Goal: Task Accomplishment & Management: Manage account settings

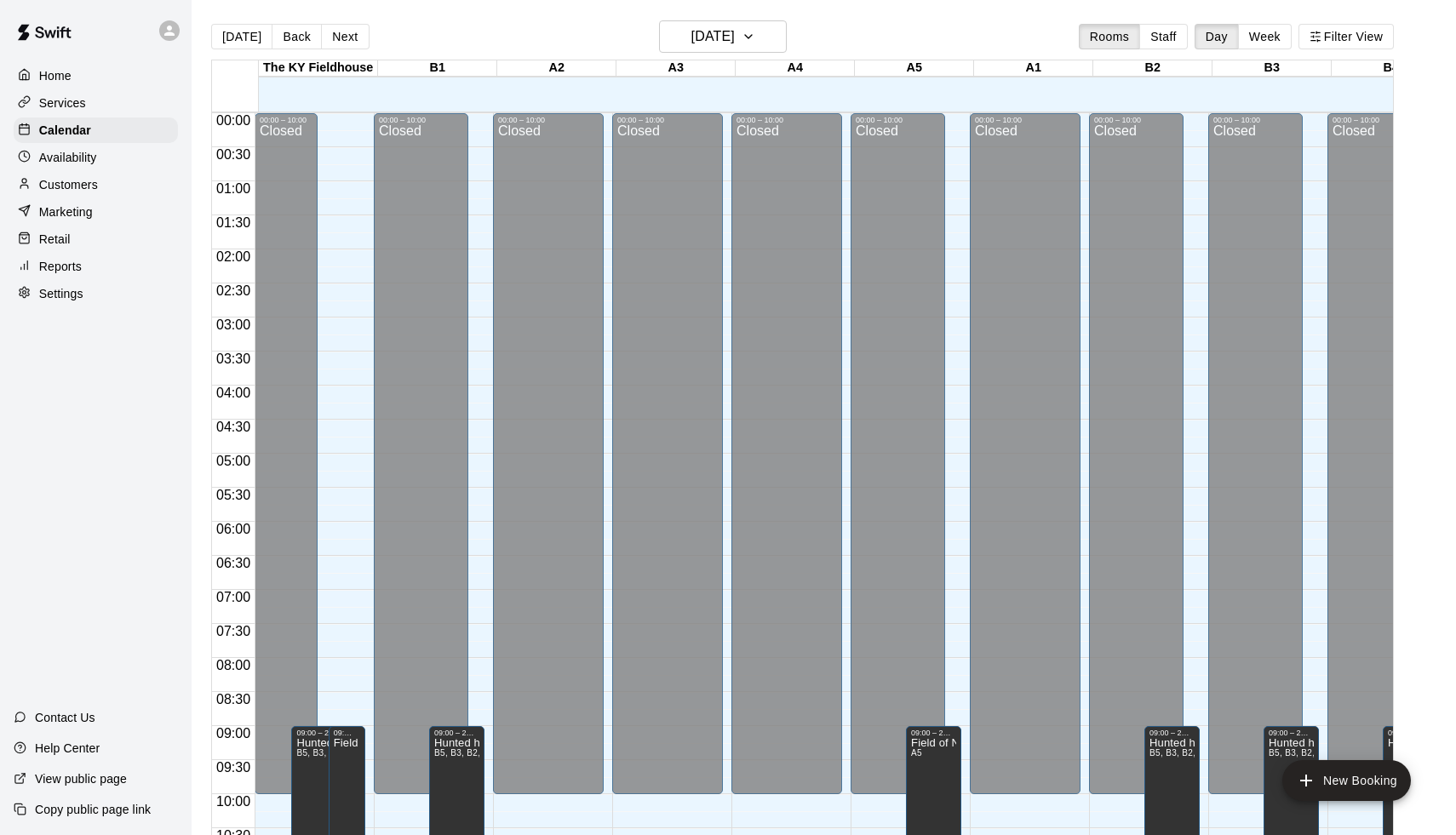
scroll to position [843, 0]
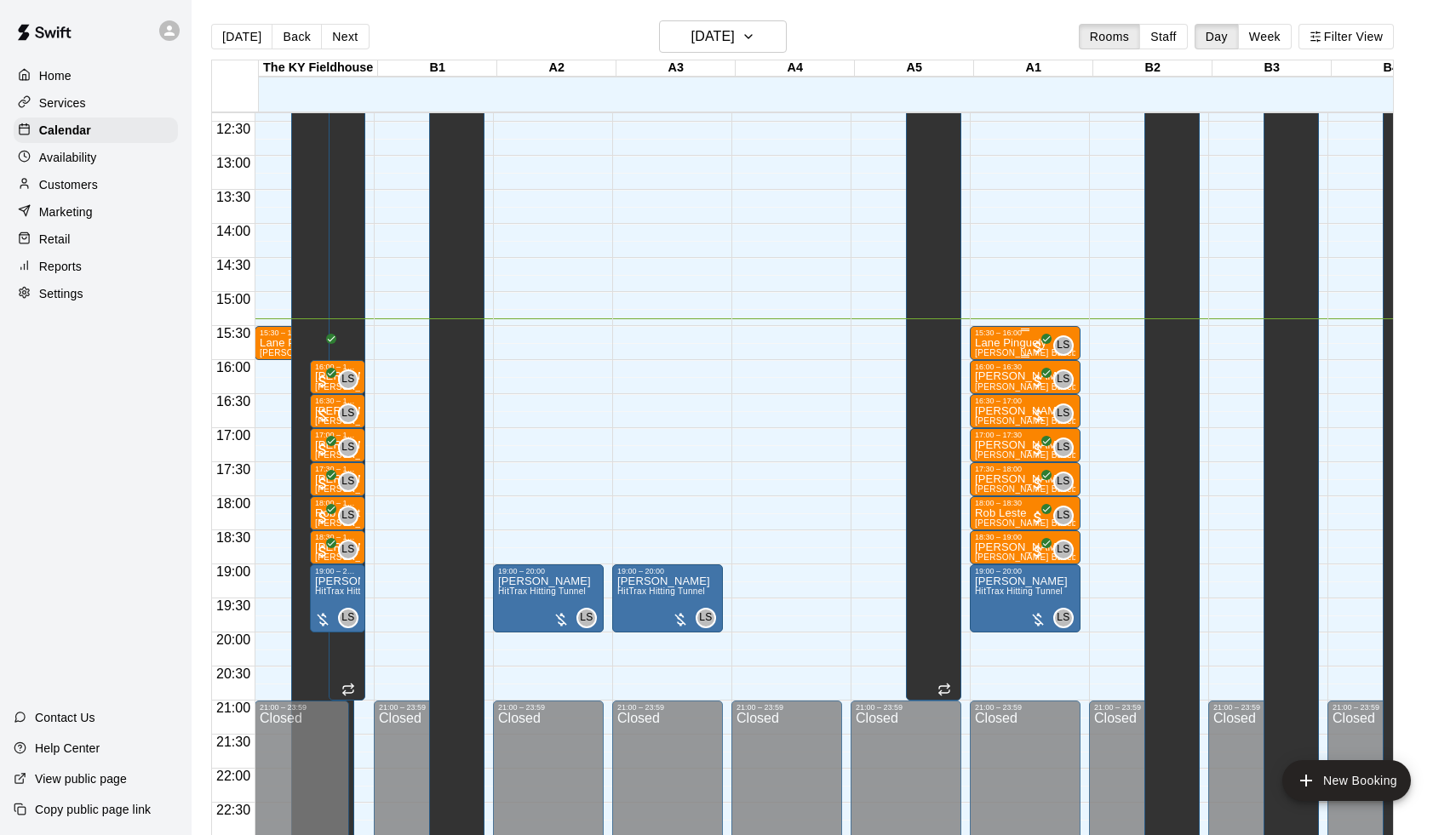
click at [993, 343] on p "Lane Pinguely" at bounding box center [1024, 343] width 100 height 0
click at [992, 400] on img "edit" at bounding box center [995, 402] width 20 height 20
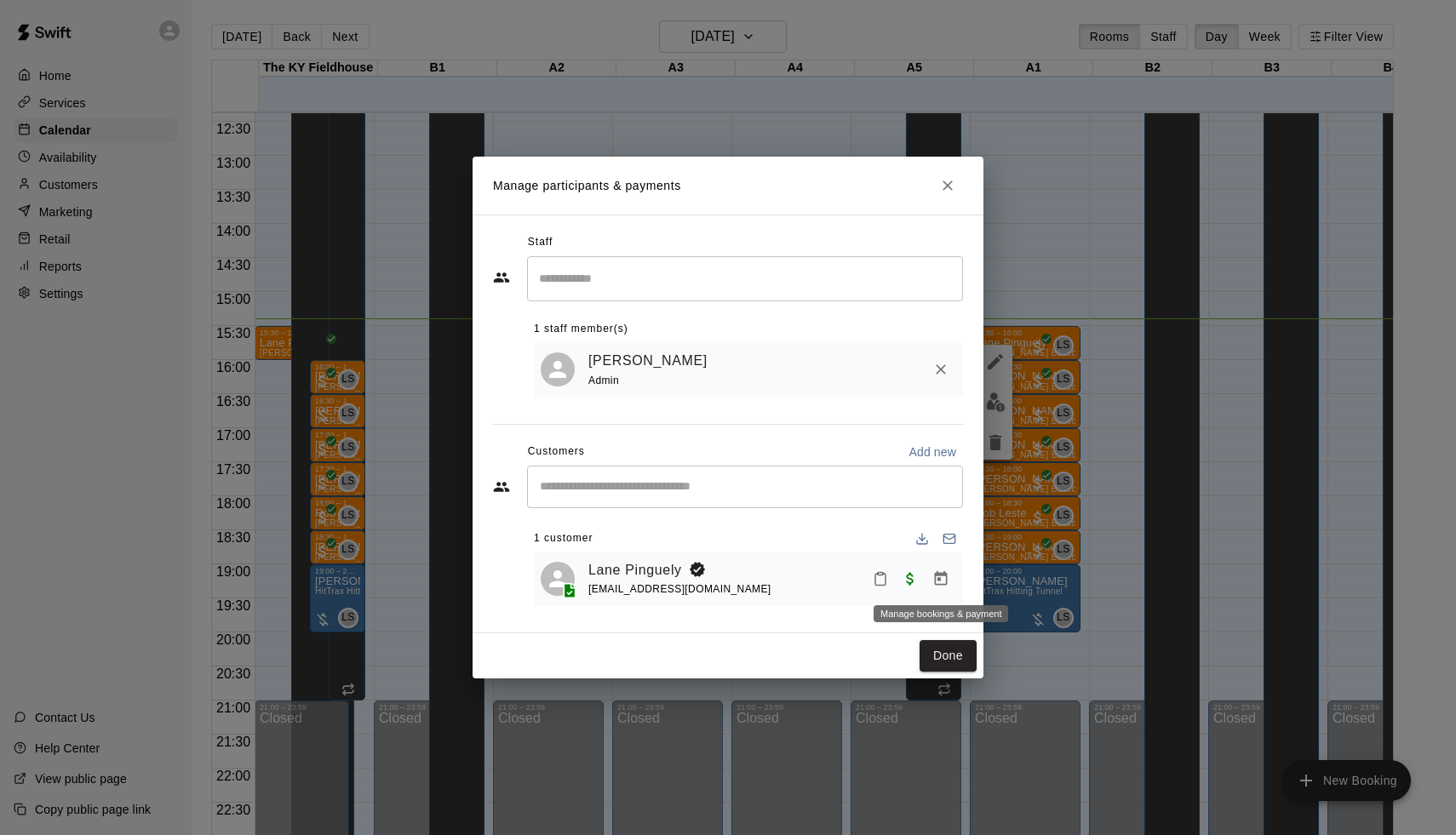
click at [939, 581] on icon "Manage bookings & payment" at bounding box center [940, 578] width 17 height 17
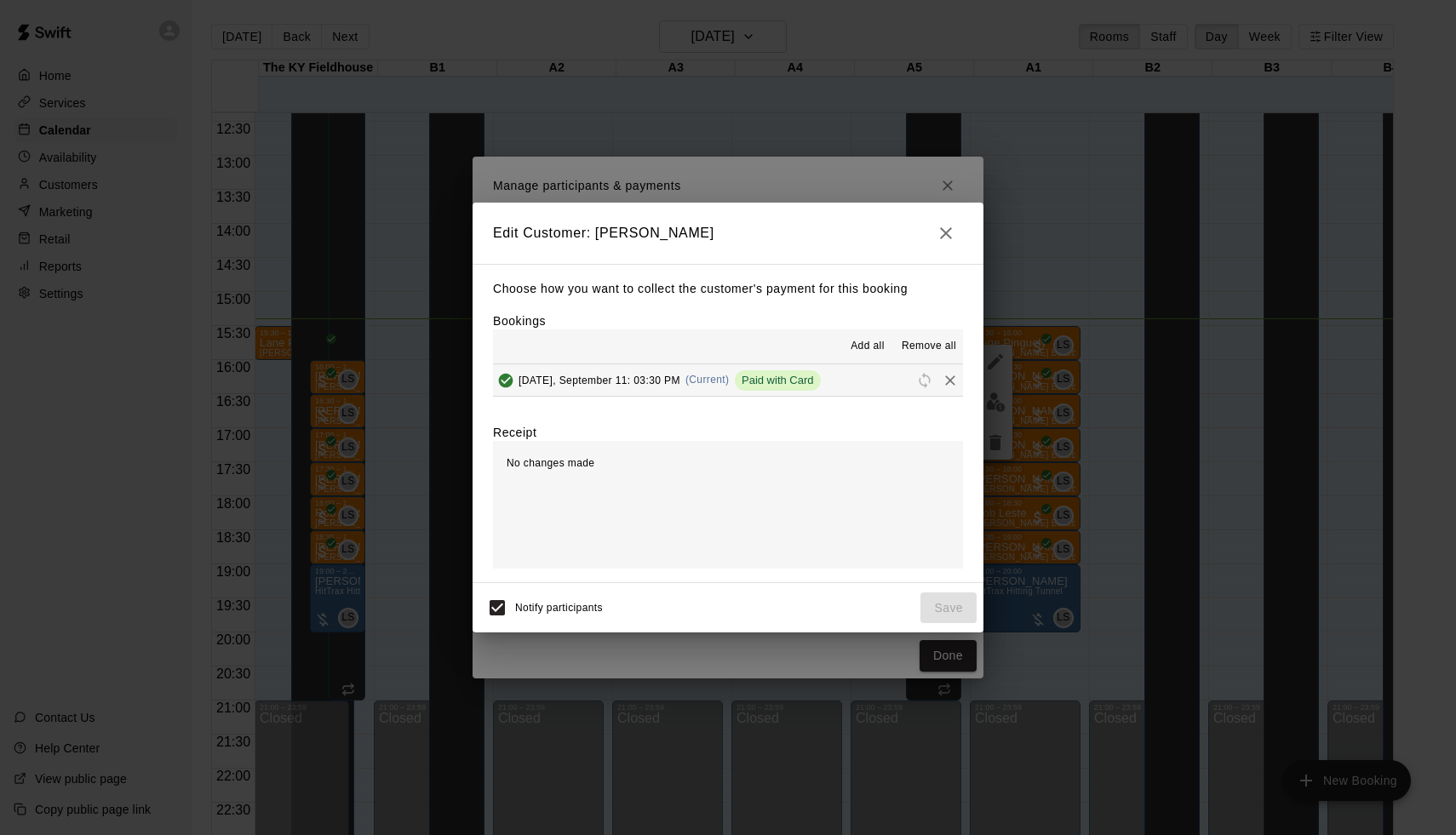
click at [954, 383] on icon "Remove" at bounding box center [950, 380] width 10 height 10
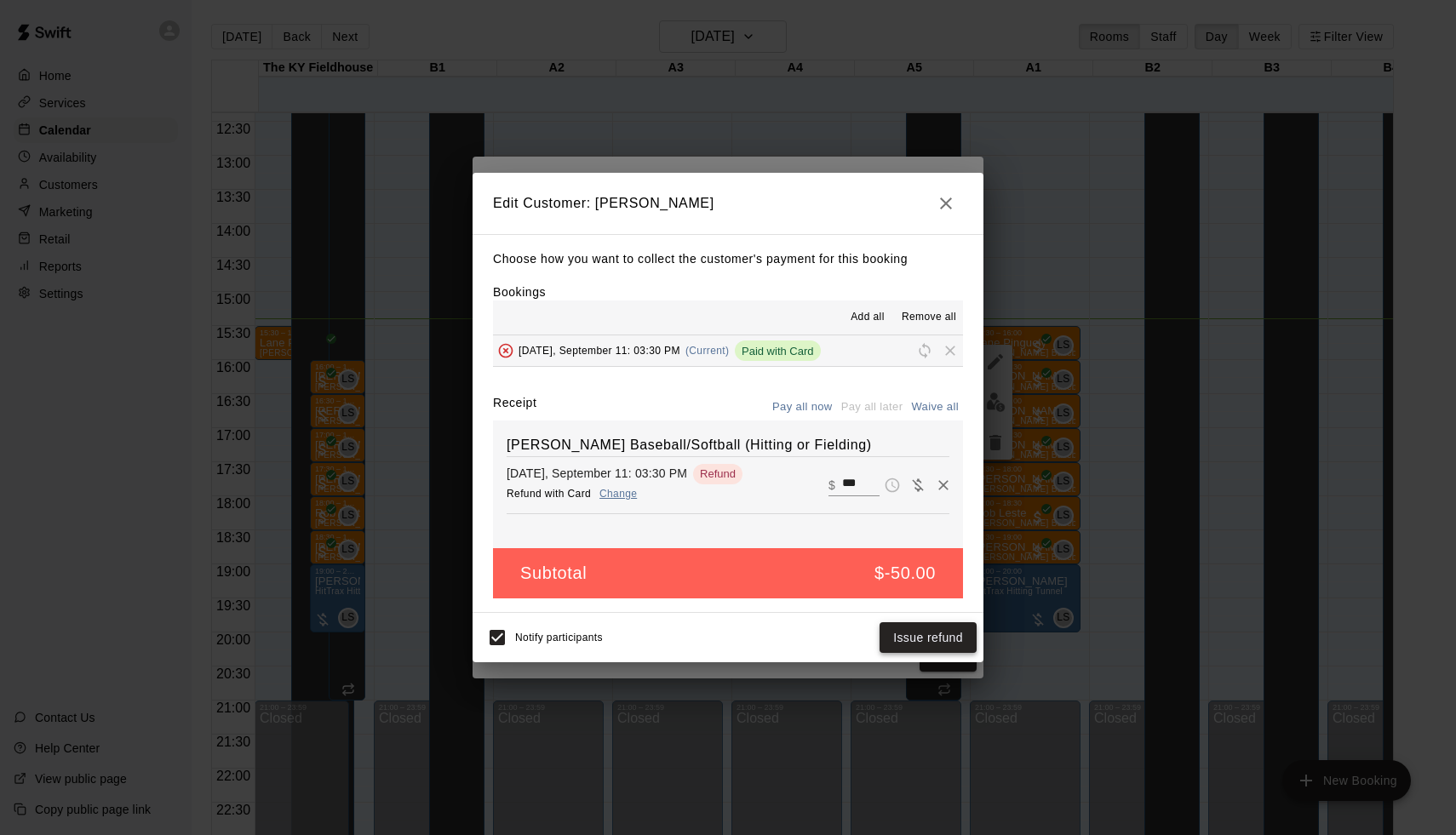
click at [948, 643] on button "Issue refund" at bounding box center [928, 638] width 97 height 32
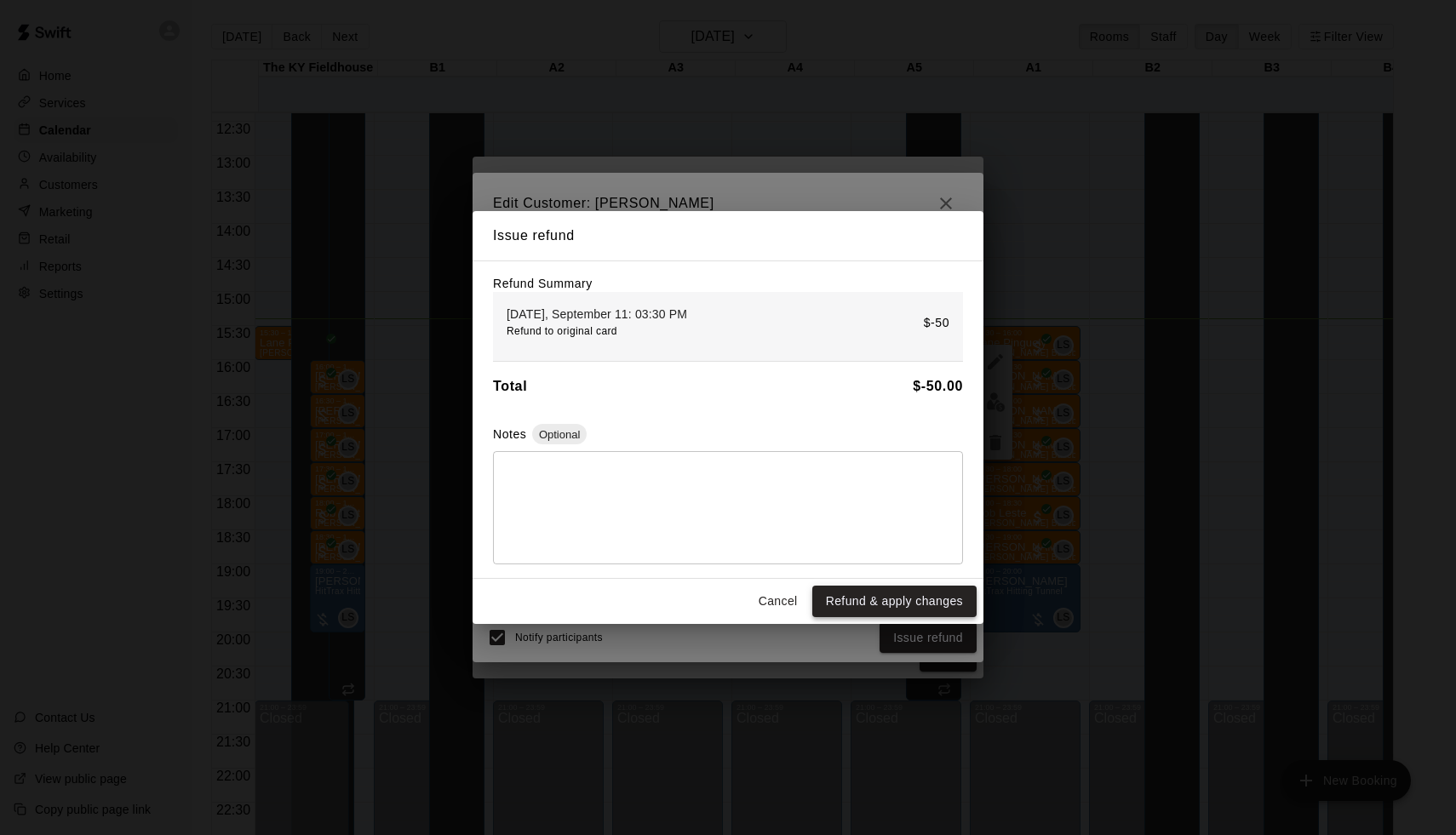
click at [937, 597] on button "Refund & apply changes" at bounding box center [894, 601] width 164 height 32
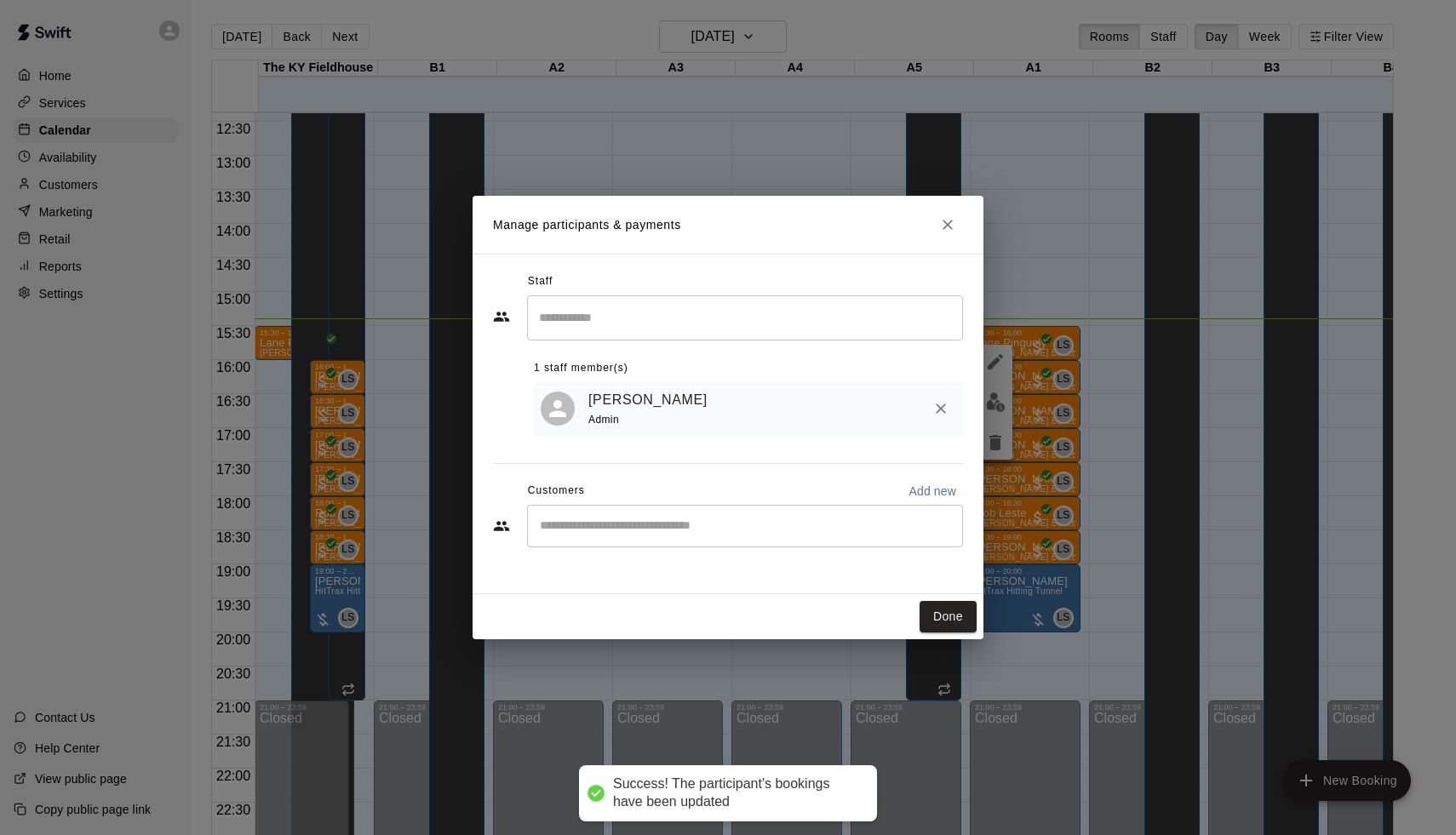
click at [859, 523] on input "Start typing to search customers..." at bounding box center [745, 526] width 421 height 17
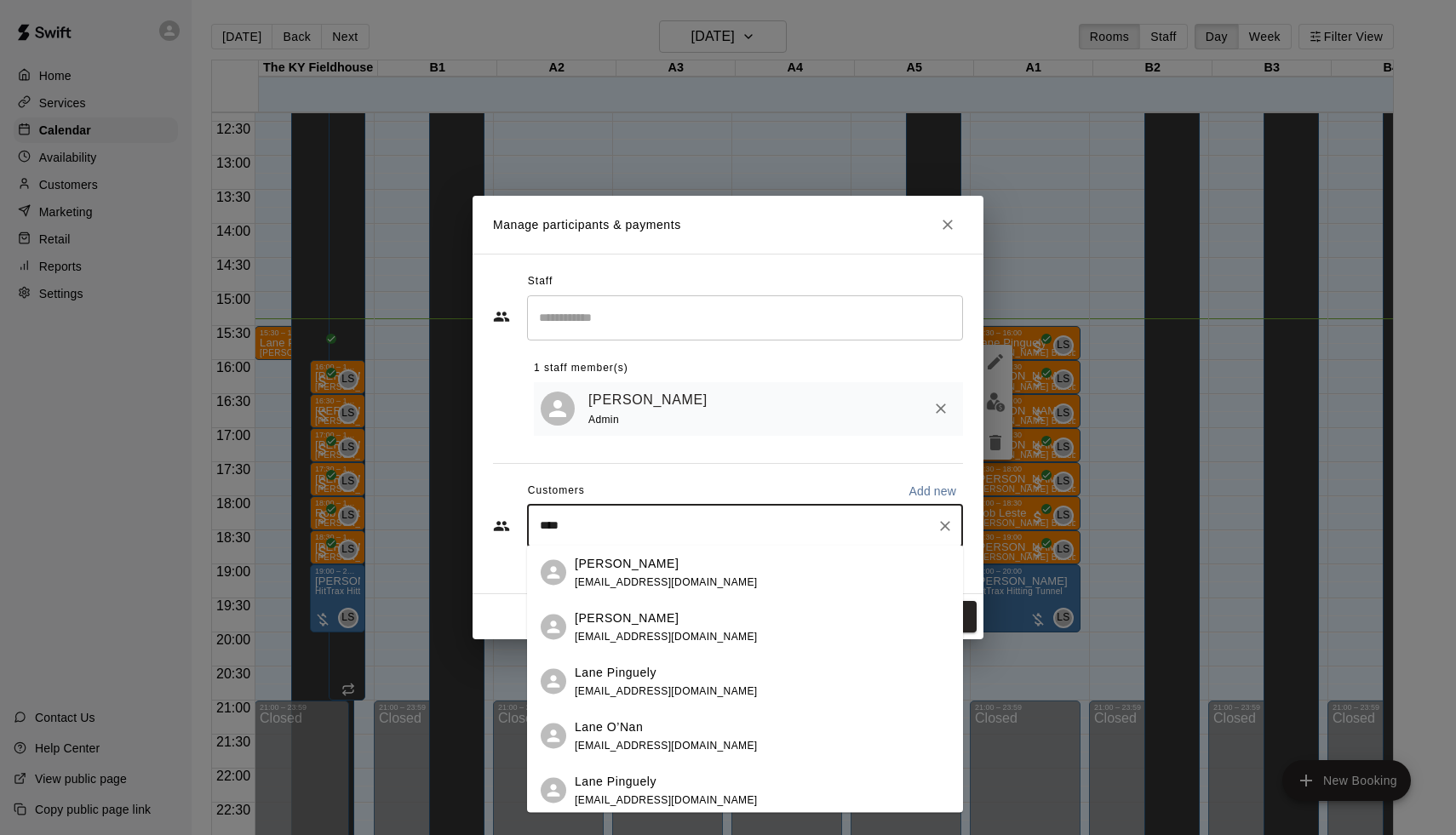
type input "****"
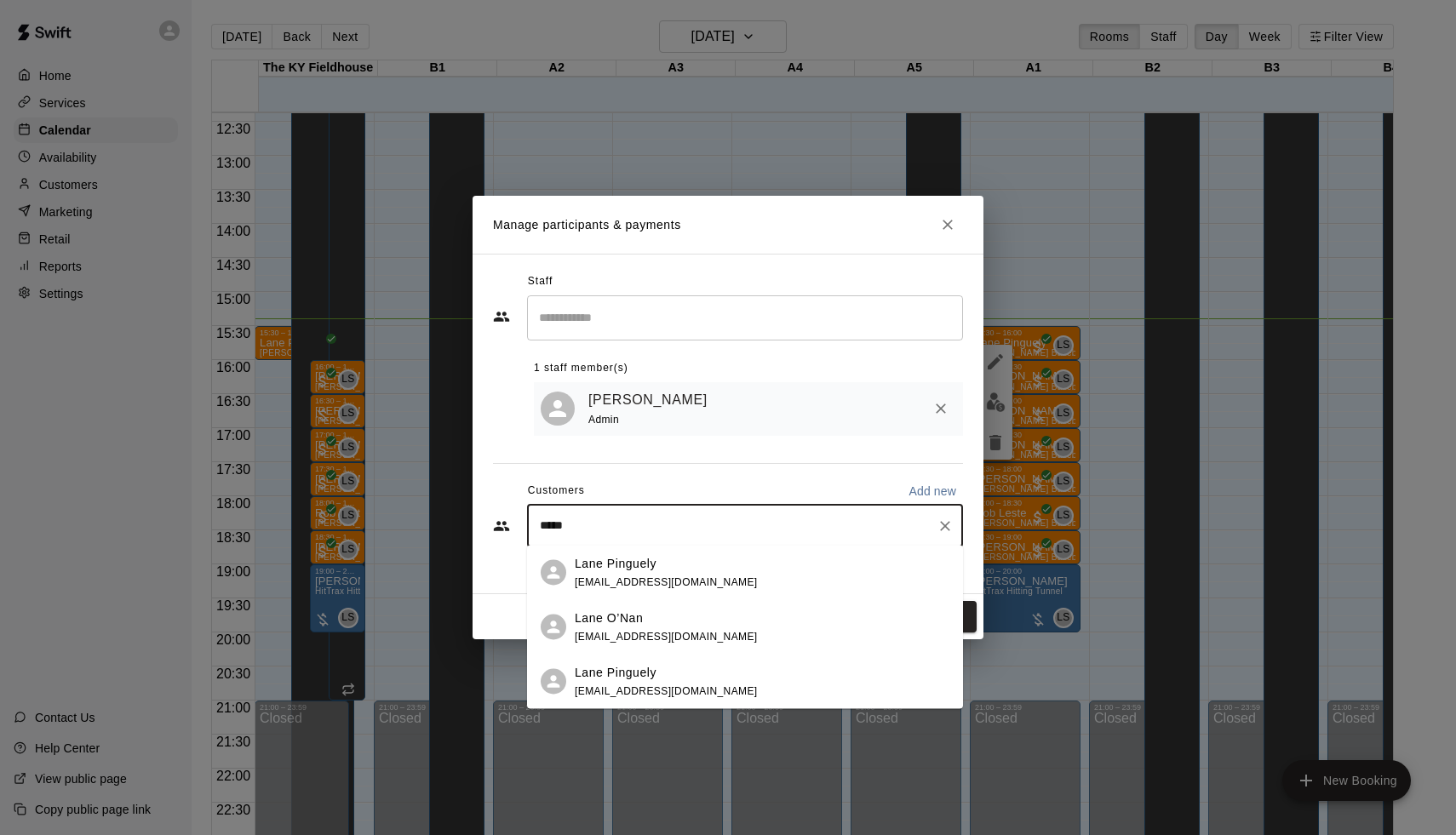
click at [724, 688] on div "Lane Pinguely [EMAIL_ADDRESS][DOMAIN_NAME]" at bounding box center [762, 681] width 374 height 37
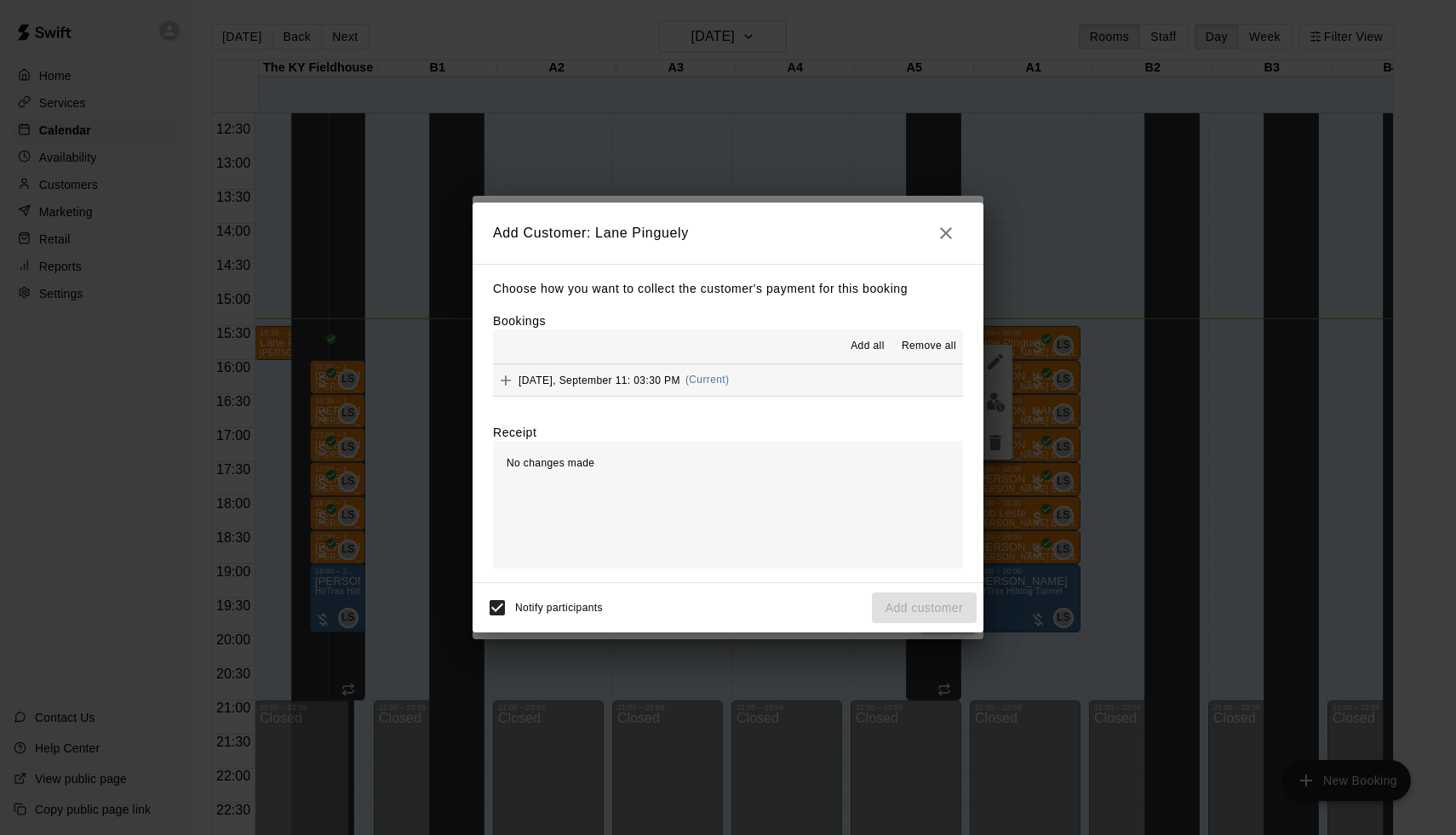
click at [956, 235] on button "button" at bounding box center [946, 233] width 34 height 34
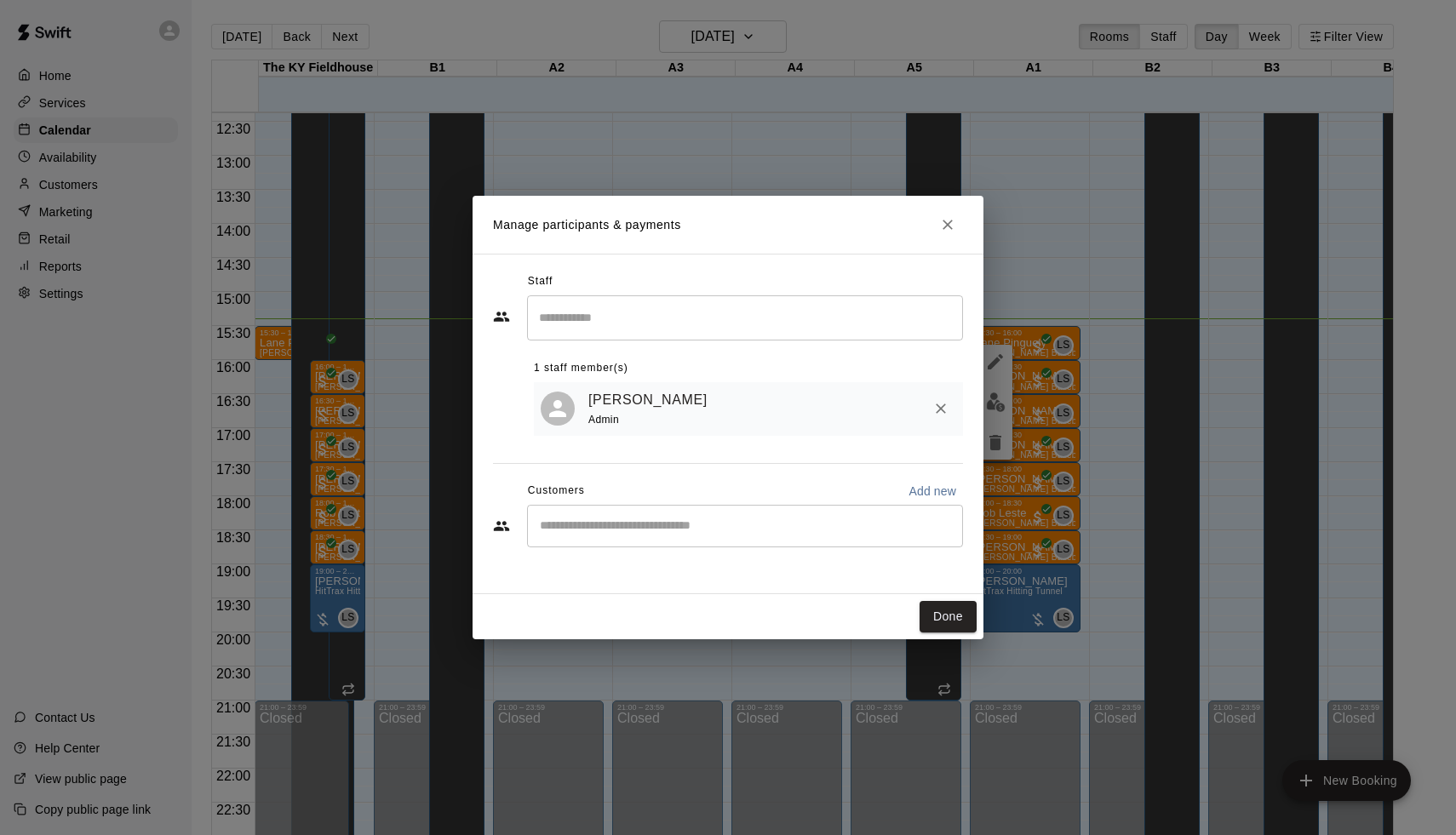
click at [676, 513] on div "​" at bounding box center [745, 526] width 436 height 43
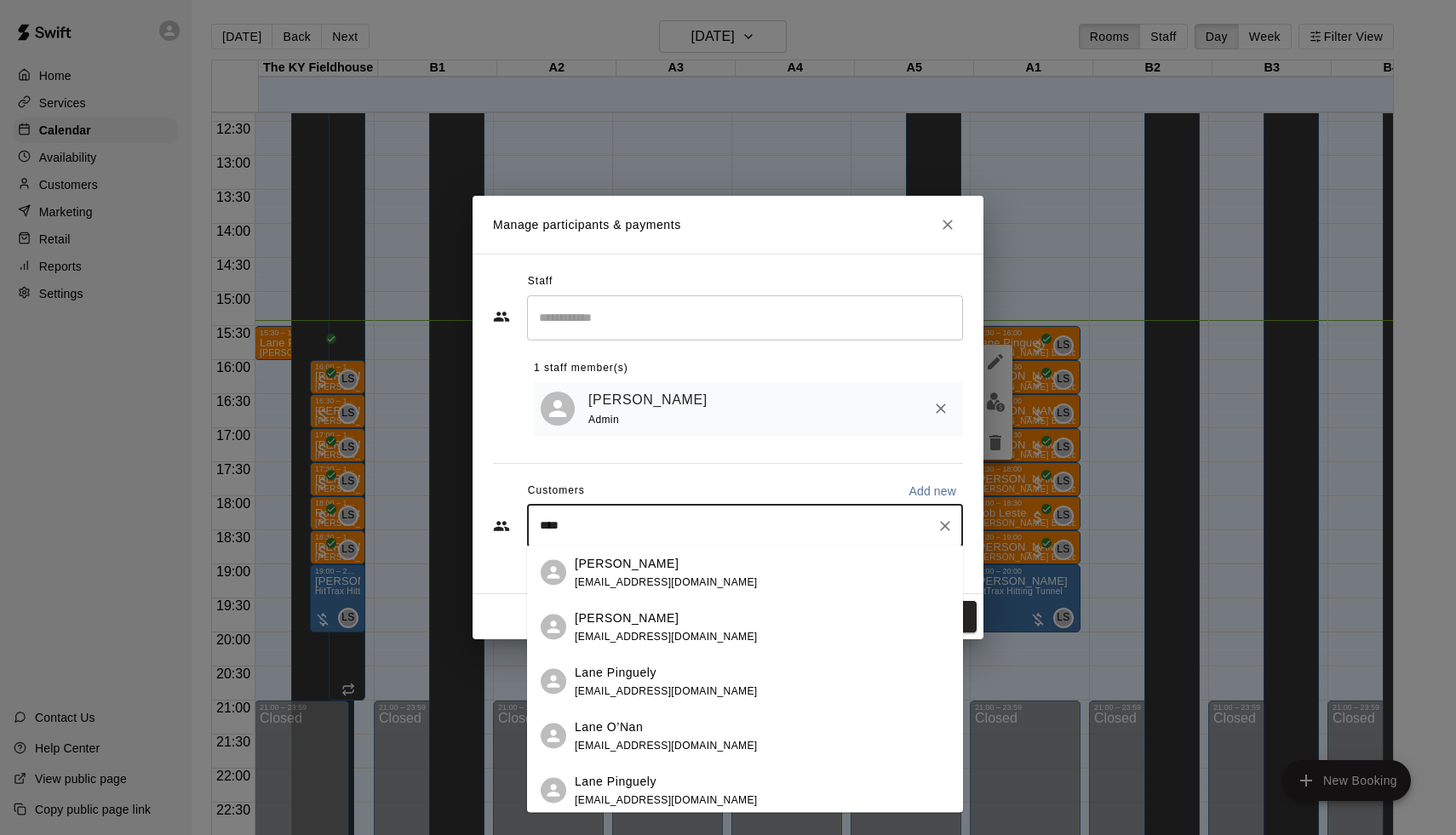
type input "****"
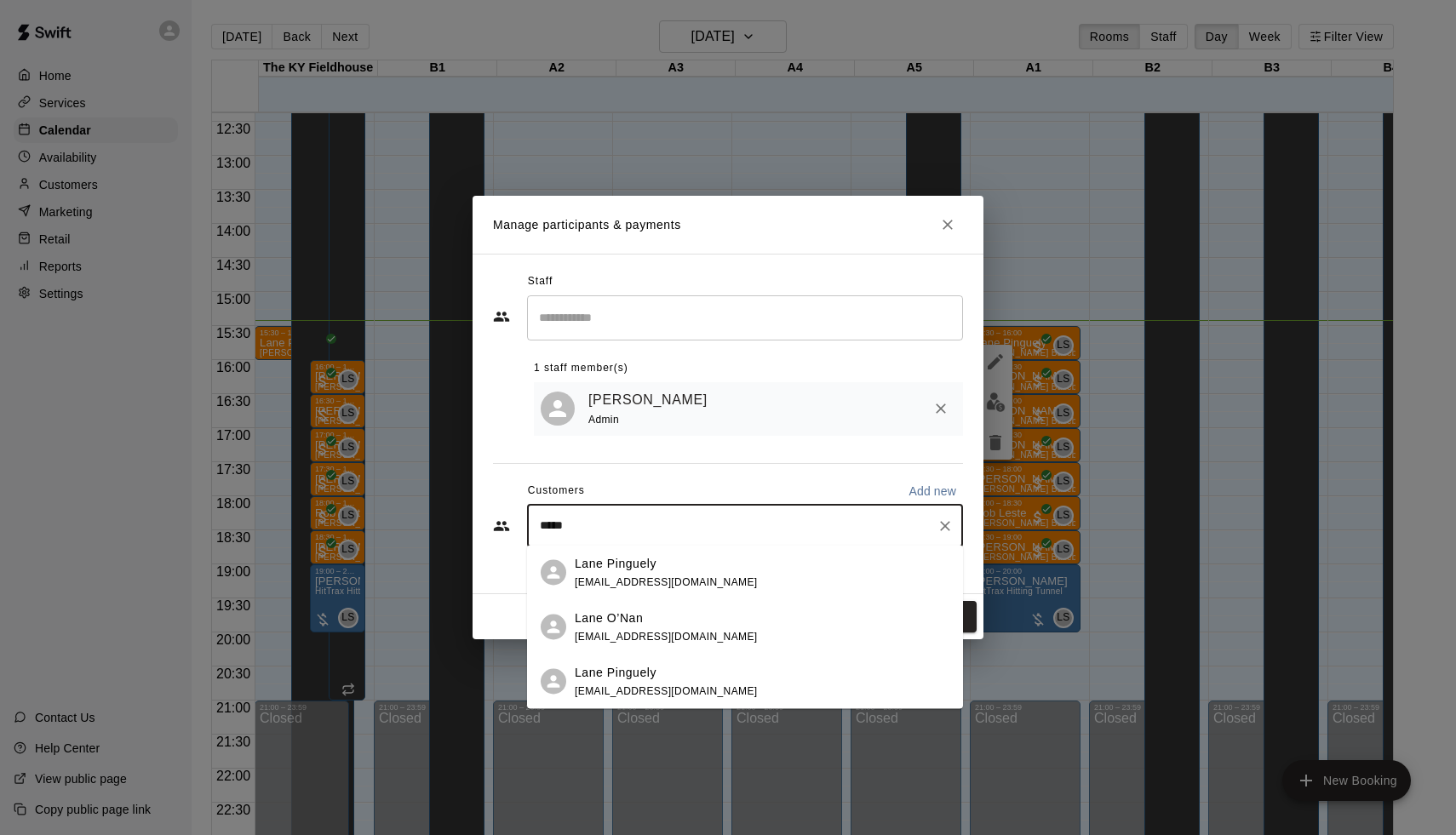
click at [657, 571] on p "Lane Pinguely" at bounding box center [615, 564] width 82 height 18
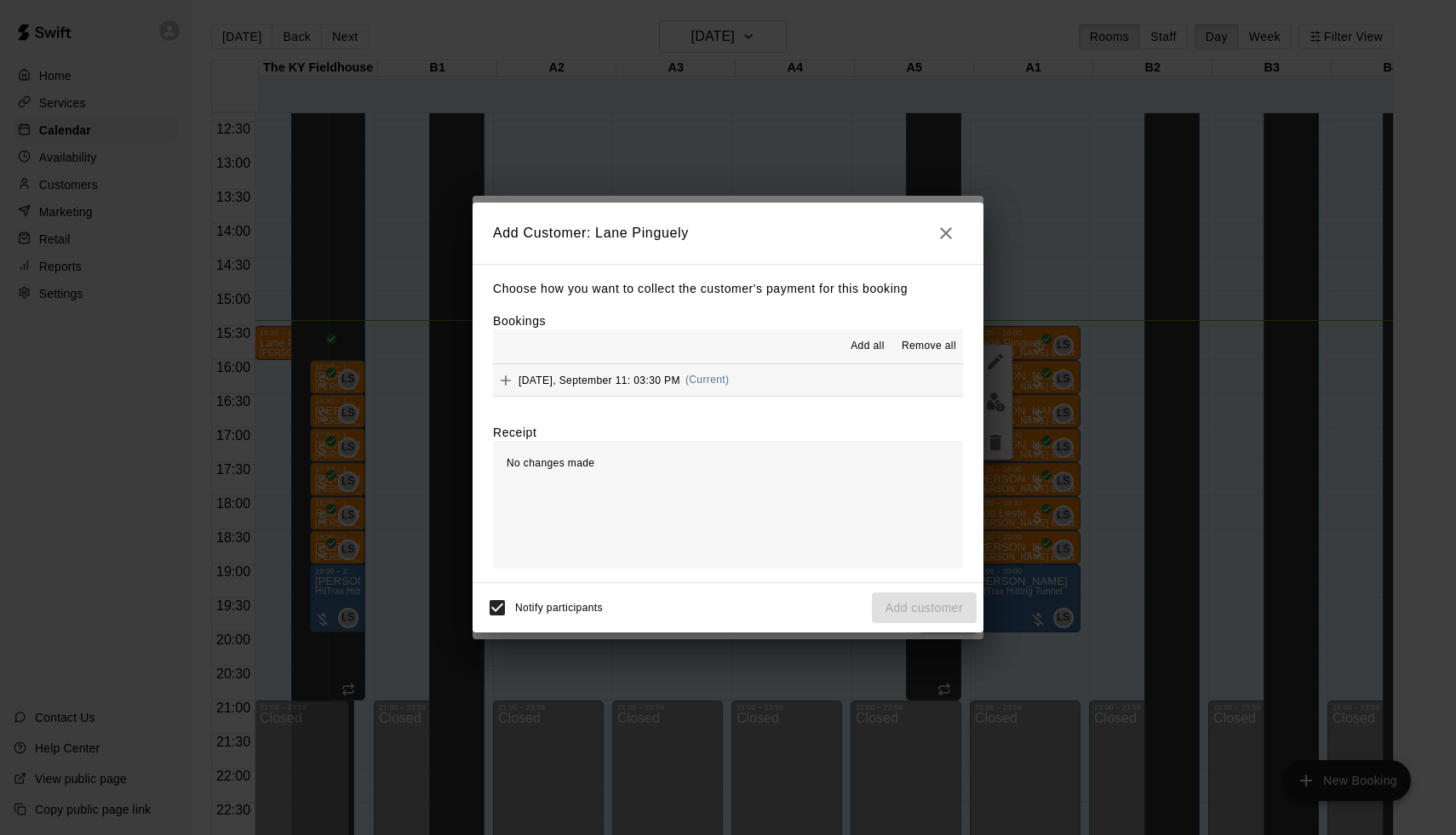
click at [732, 396] on div "Choose how you want to collect the customer's payment for this booking Bookings…" at bounding box center [728, 423] width 511 height 319
click at [729, 385] on div "[DATE], September 11: 03:30 PM (Current)" at bounding box center [611, 380] width 236 height 26
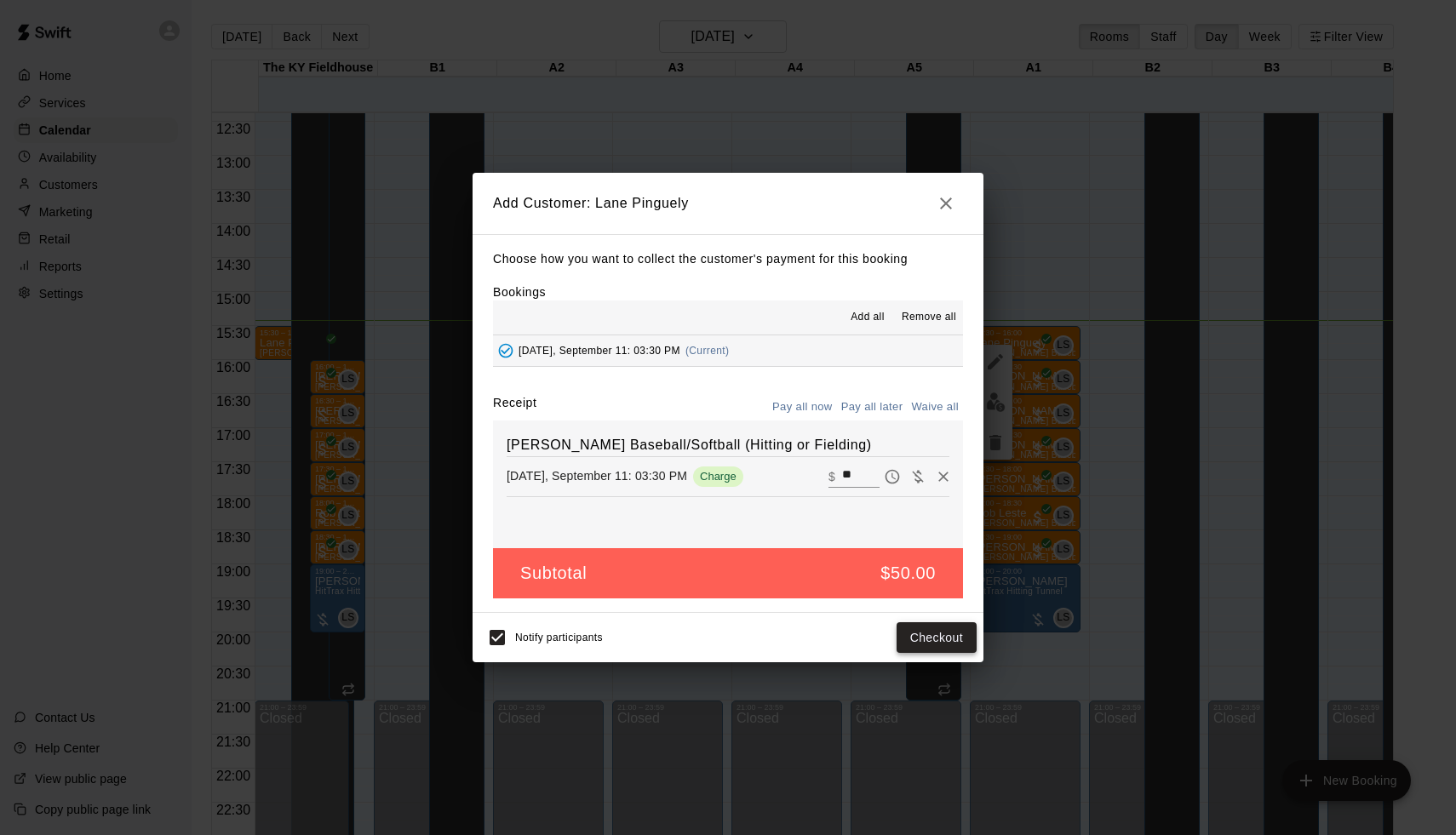
click at [938, 637] on button "Checkout" at bounding box center [936, 638] width 80 height 32
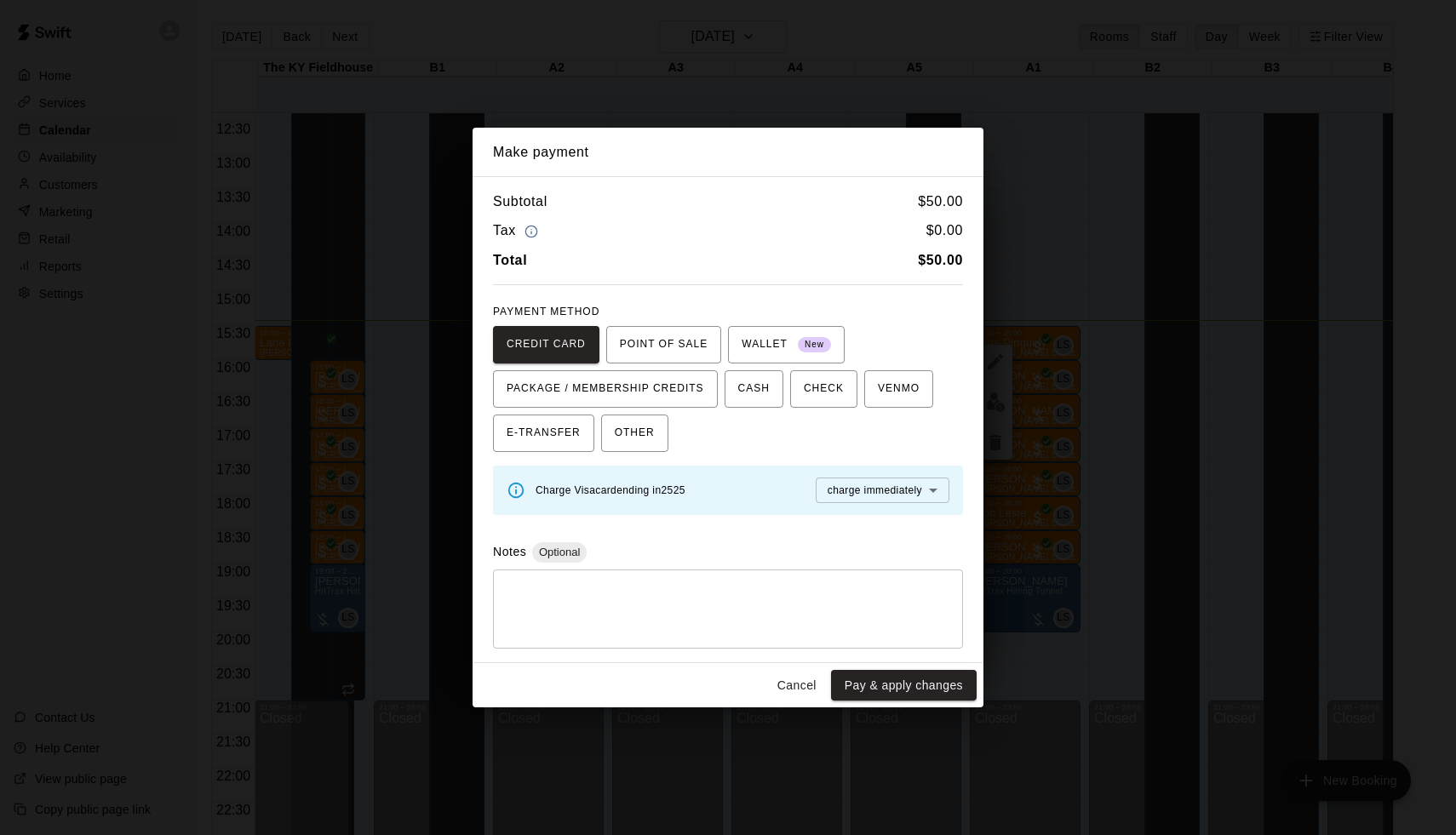
click at [810, 673] on button "Cancel" at bounding box center [796, 686] width 54 height 32
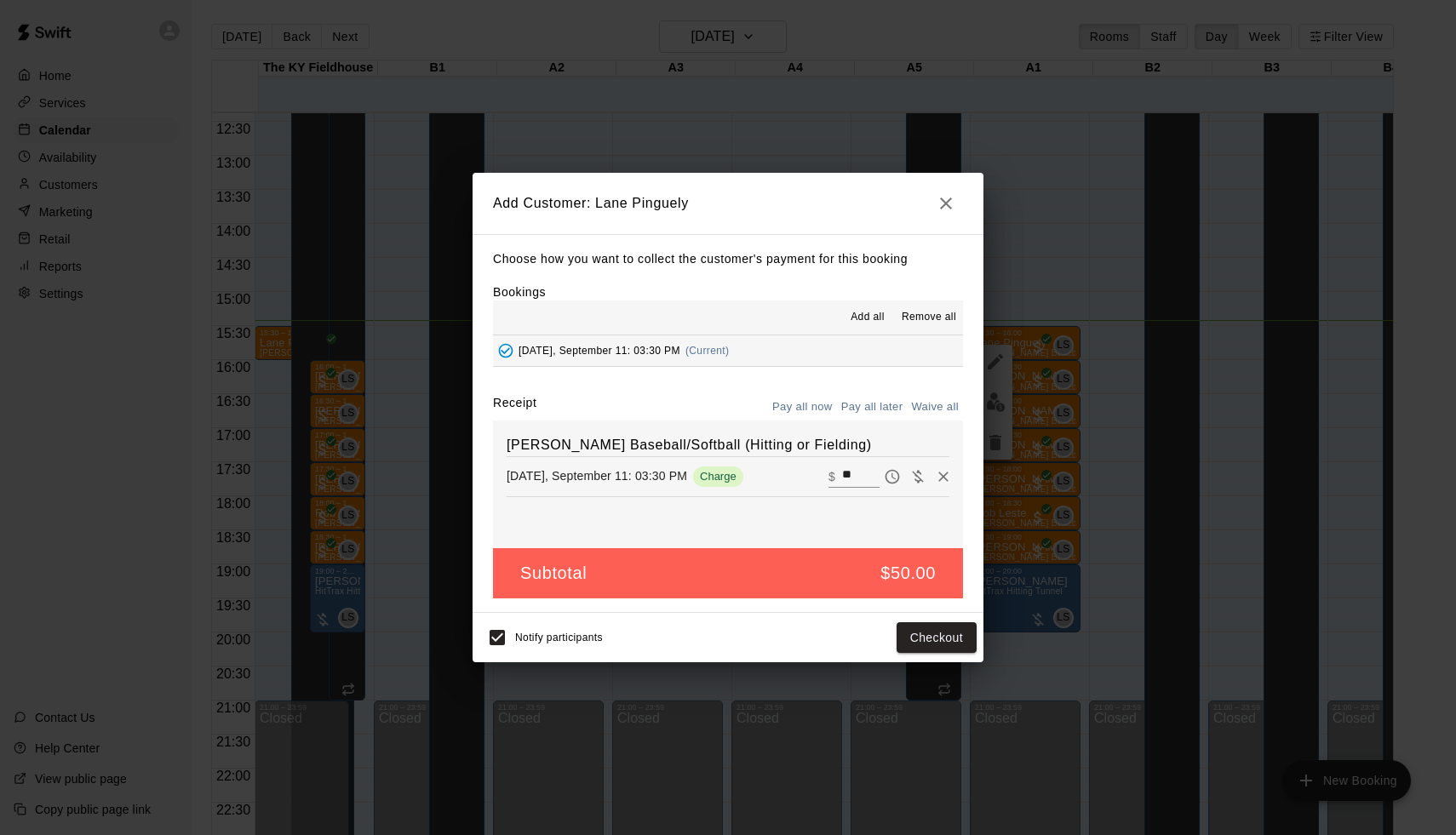
click at [866, 398] on button "Pay all later" at bounding box center [872, 407] width 70 height 27
click at [933, 654] on div "Notify participants Add customer" at bounding box center [728, 638] width 511 height 50
click at [933, 644] on button "Add customer" at bounding box center [924, 638] width 105 height 32
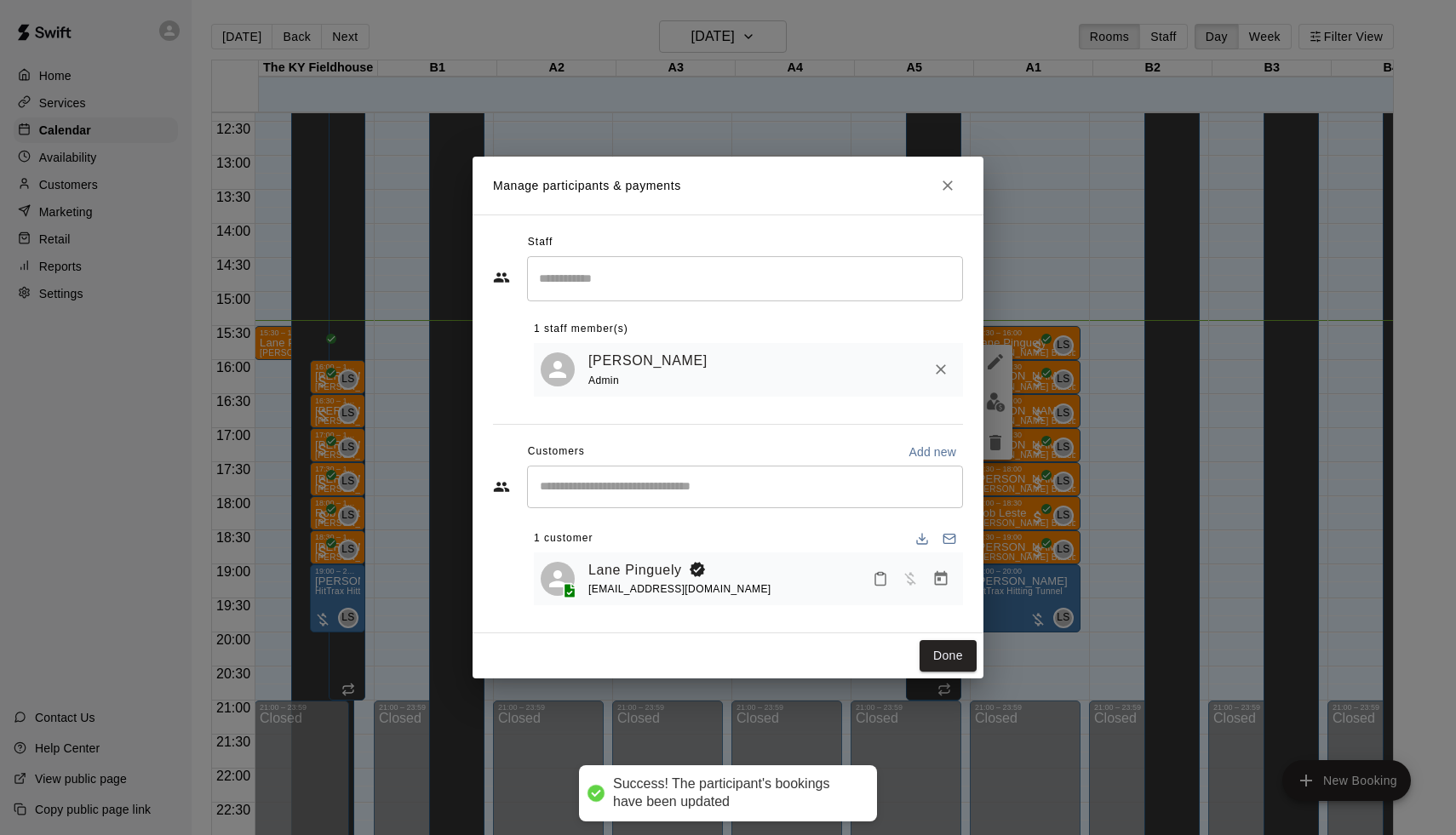
click at [628, 566] on link "Lane Pinguely" at bounding box center [635, 571] width 94 height 22
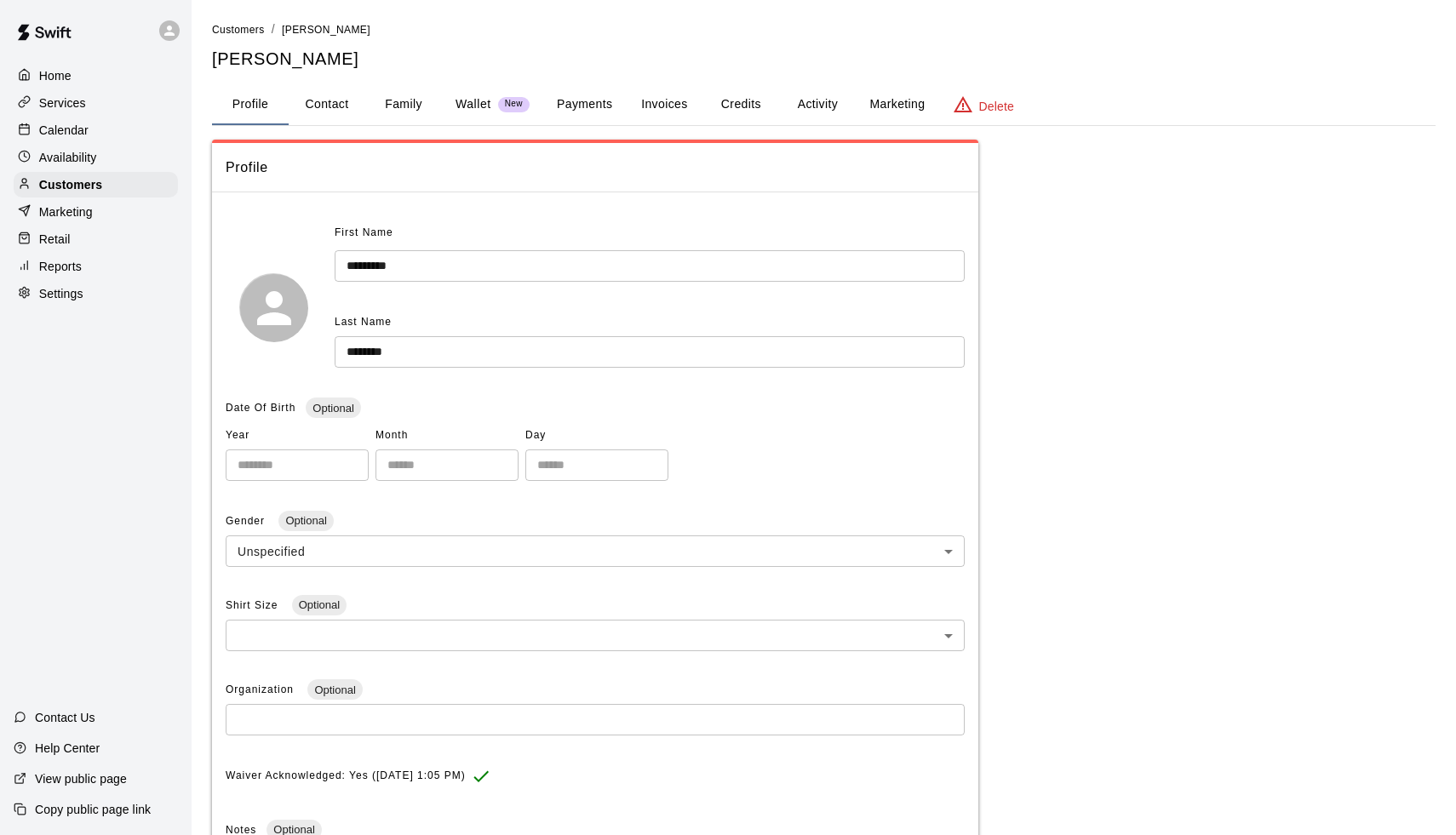
click at [578, 97] on button "Payments" at bounding box center [583, 104] width 82 height 41
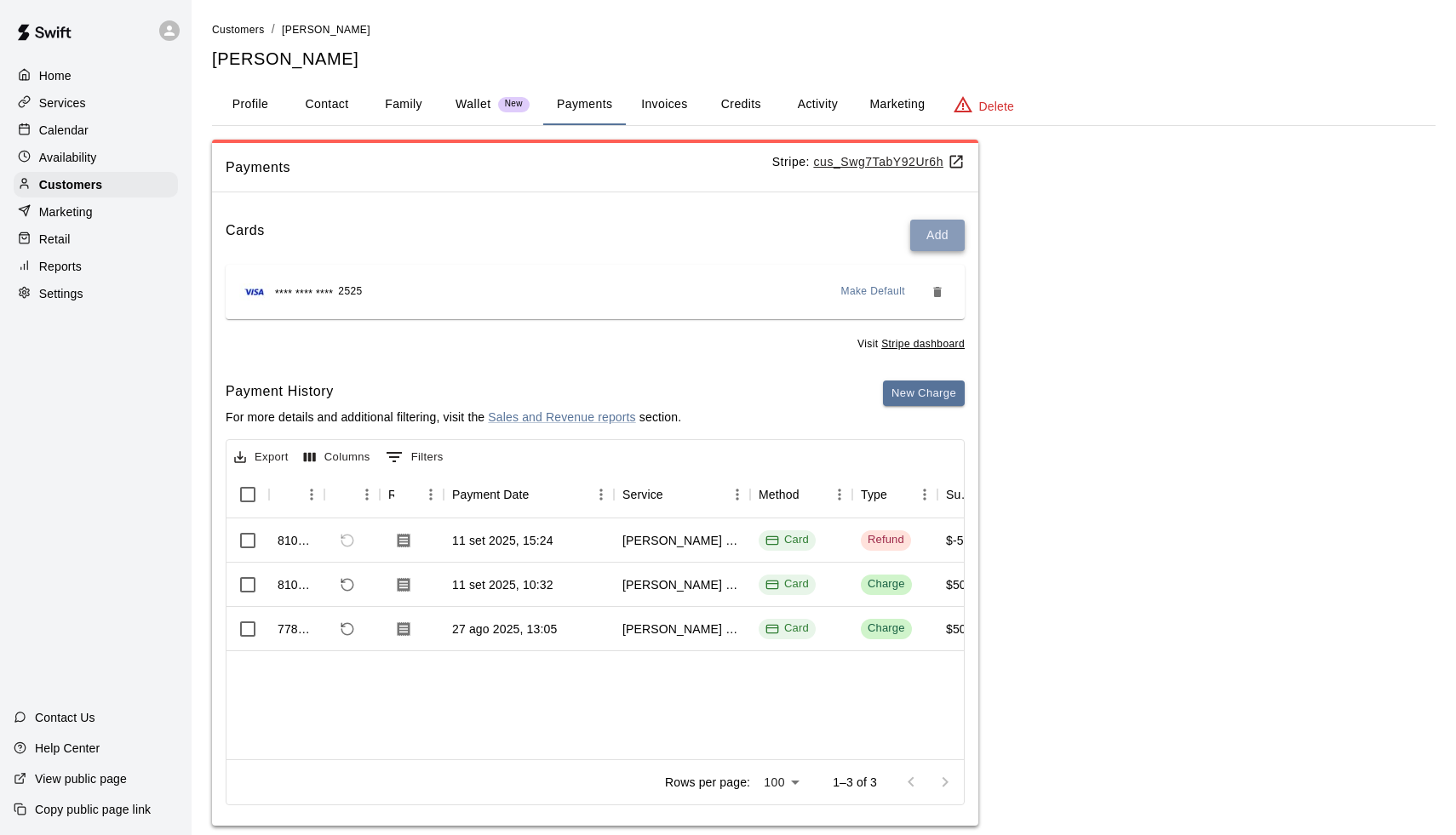
click at [928, 225] on button "Add" at bounding box center [937, 236] width 54 height 32
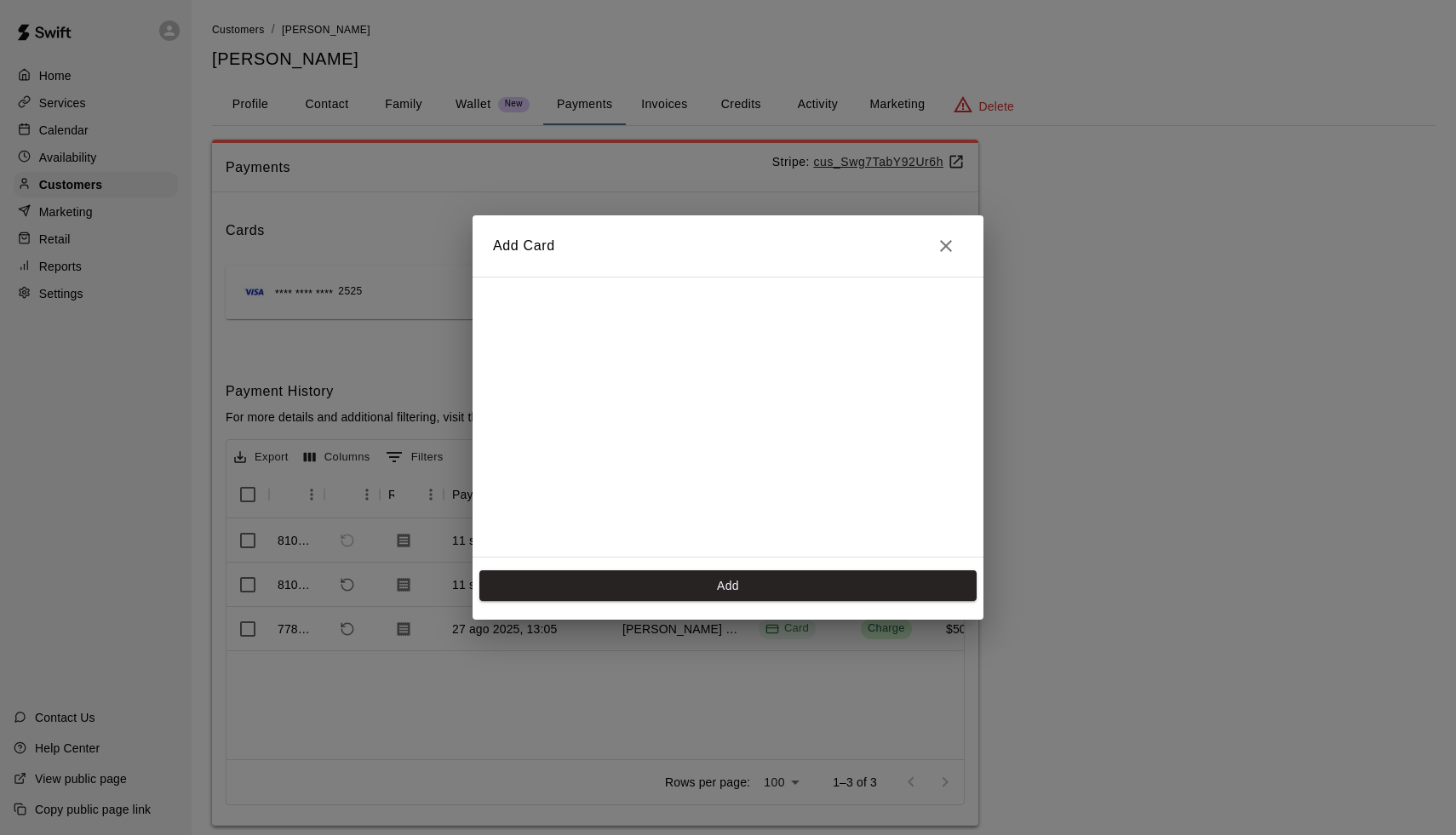
scroll to position [252, 0]
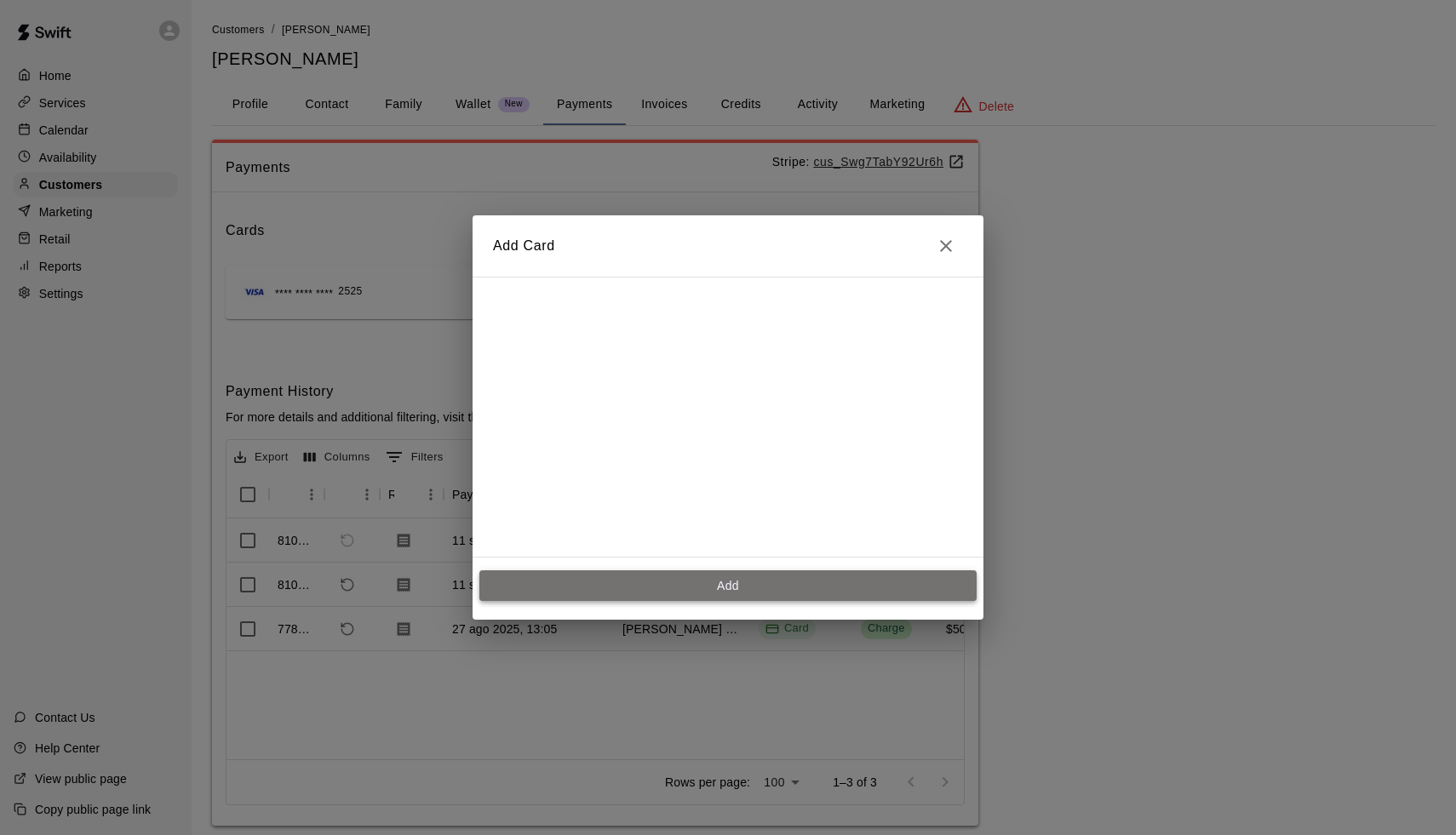
click at [676, 574] on button "Add" at bounding box center [728, 586] width 497 height 32
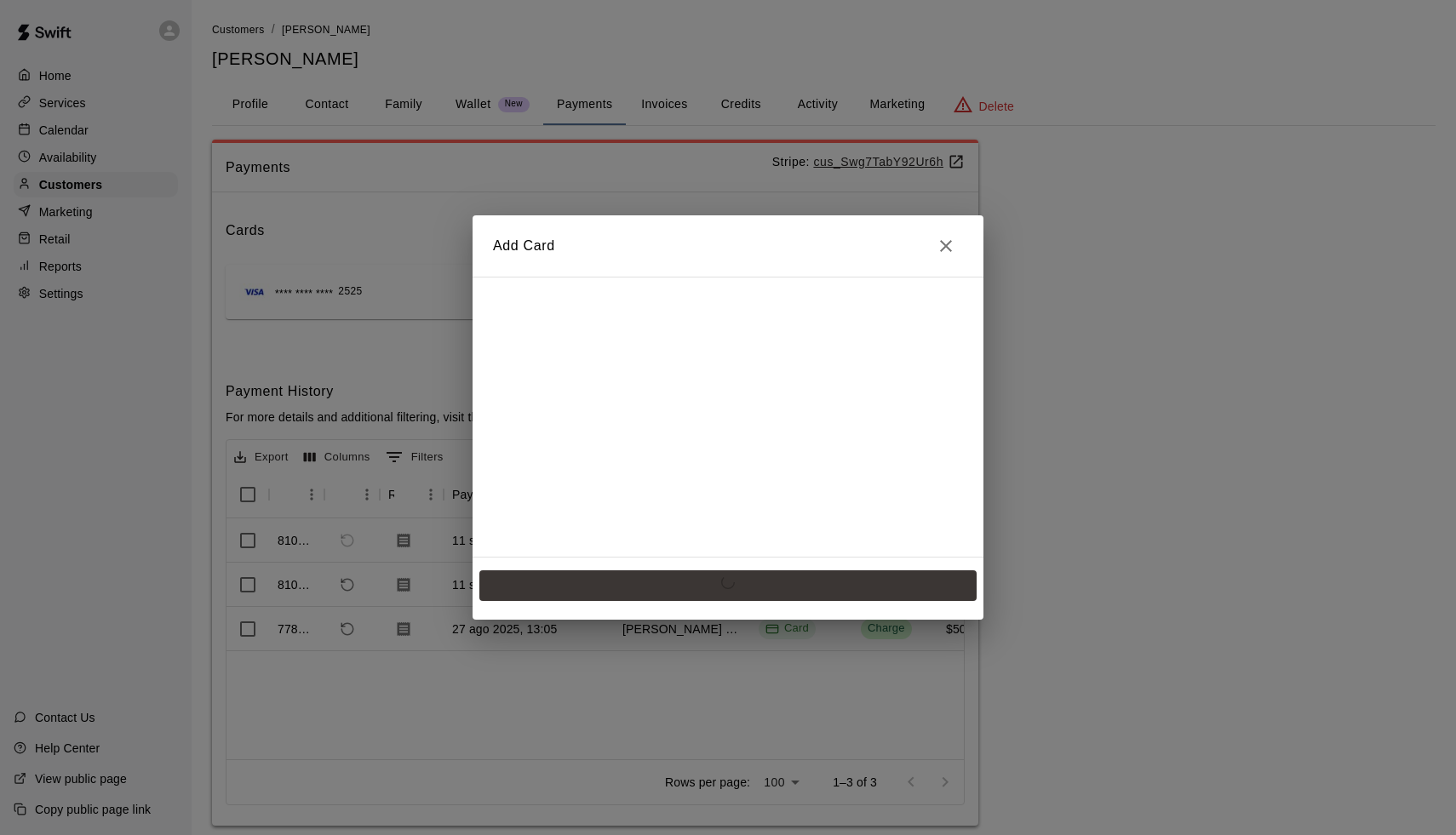
scroll to position [0, 0]
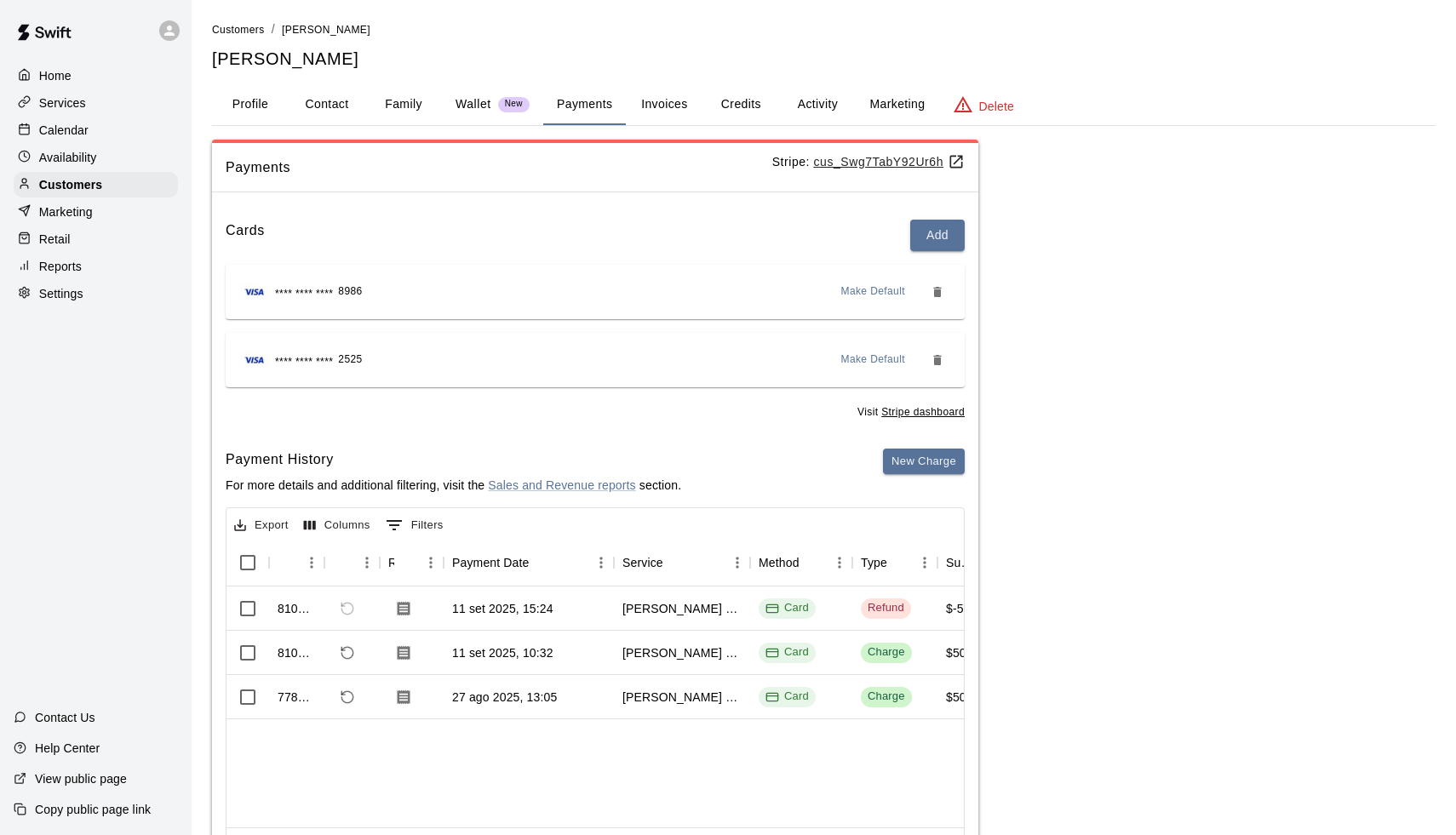
click at [57, 123] on p "Calendar" at bounding box center [64, 130] width 50 height 17
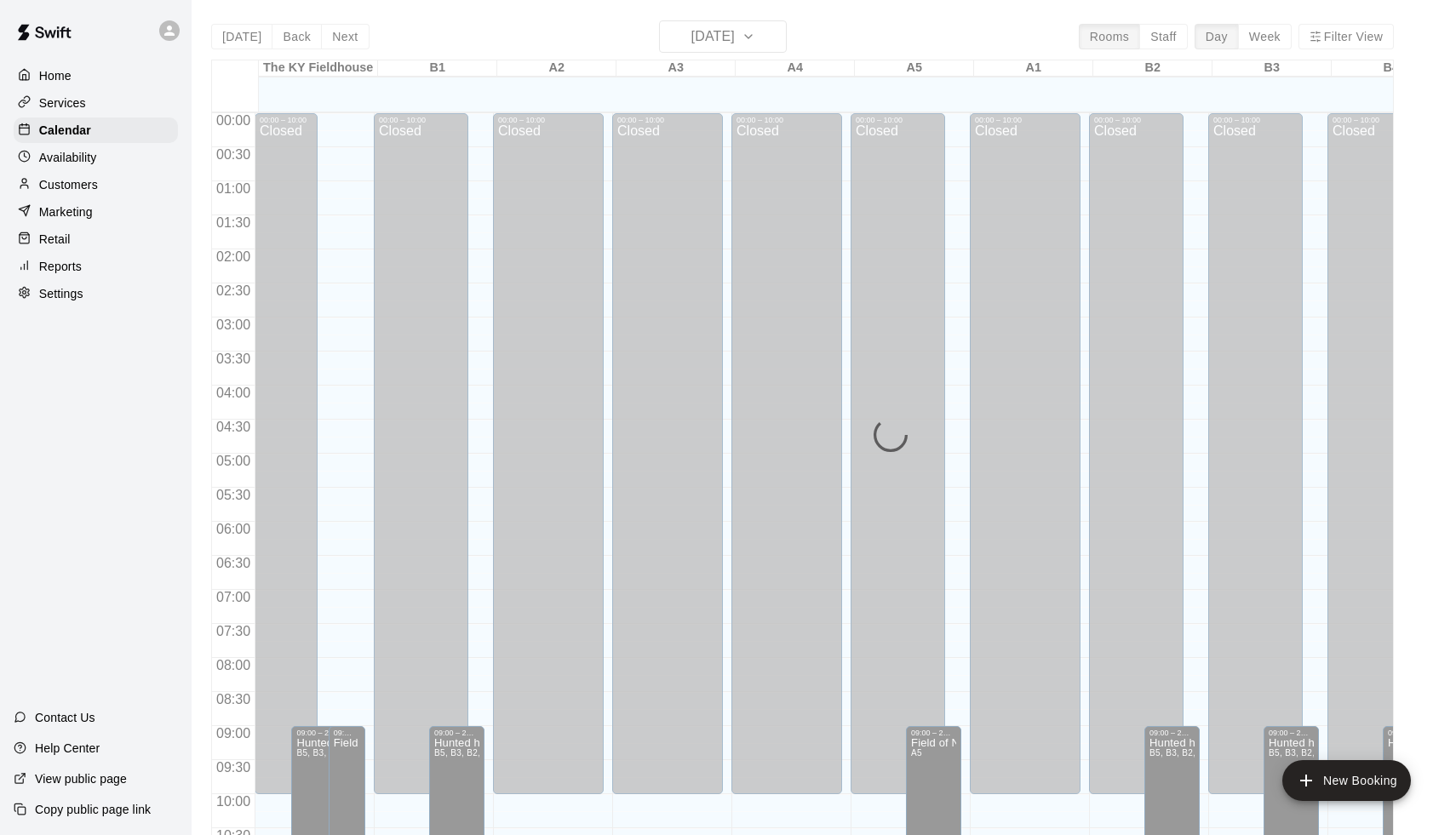
scroll to position [843, 0]
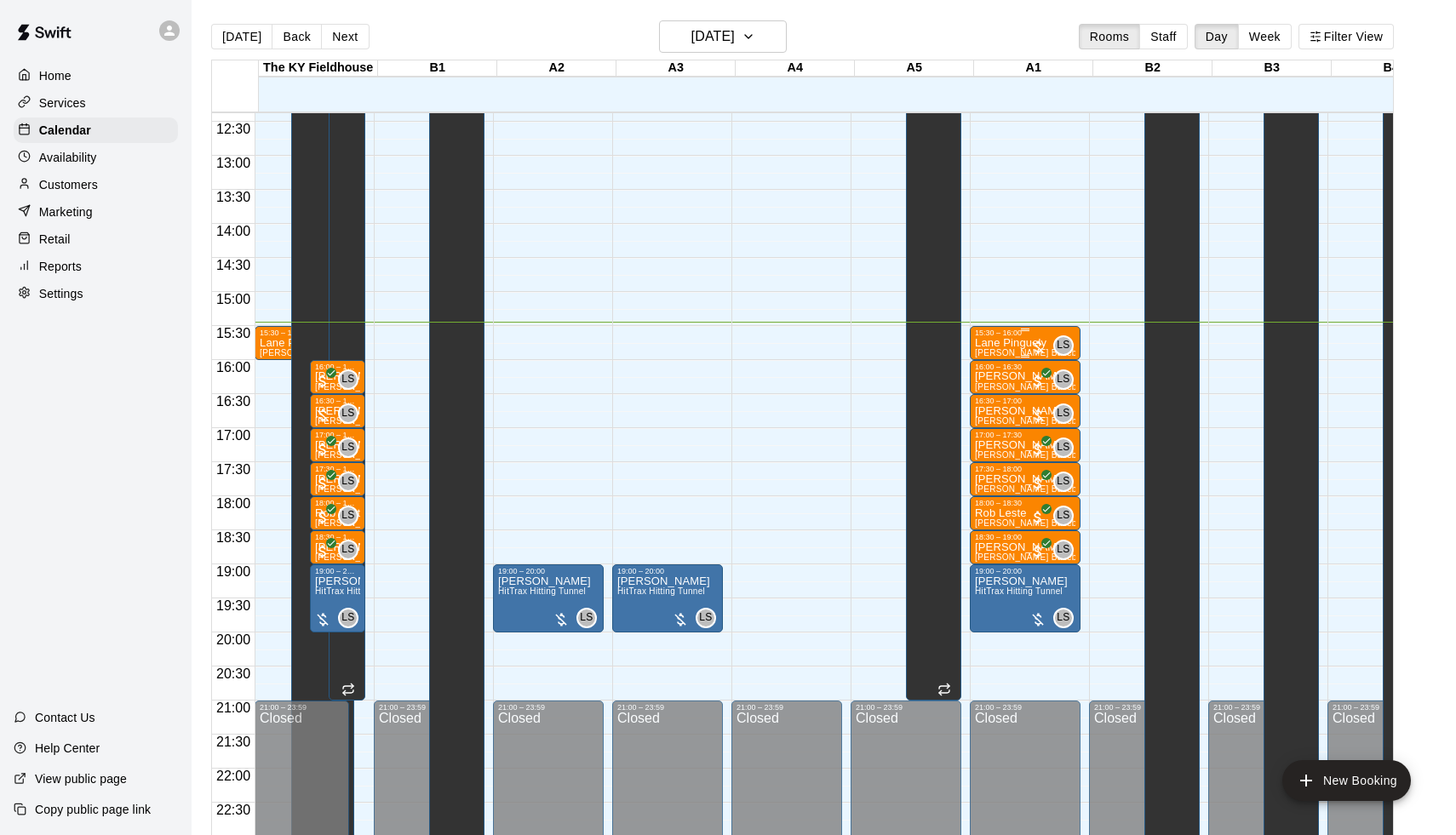
click at [1021, 343] on p "Lane Pinguely" at bounding box center [1024, 343] width 100 height 0
click at [1006, 397] on button "edit" at bounding box center [995, 402] width 34 height 34
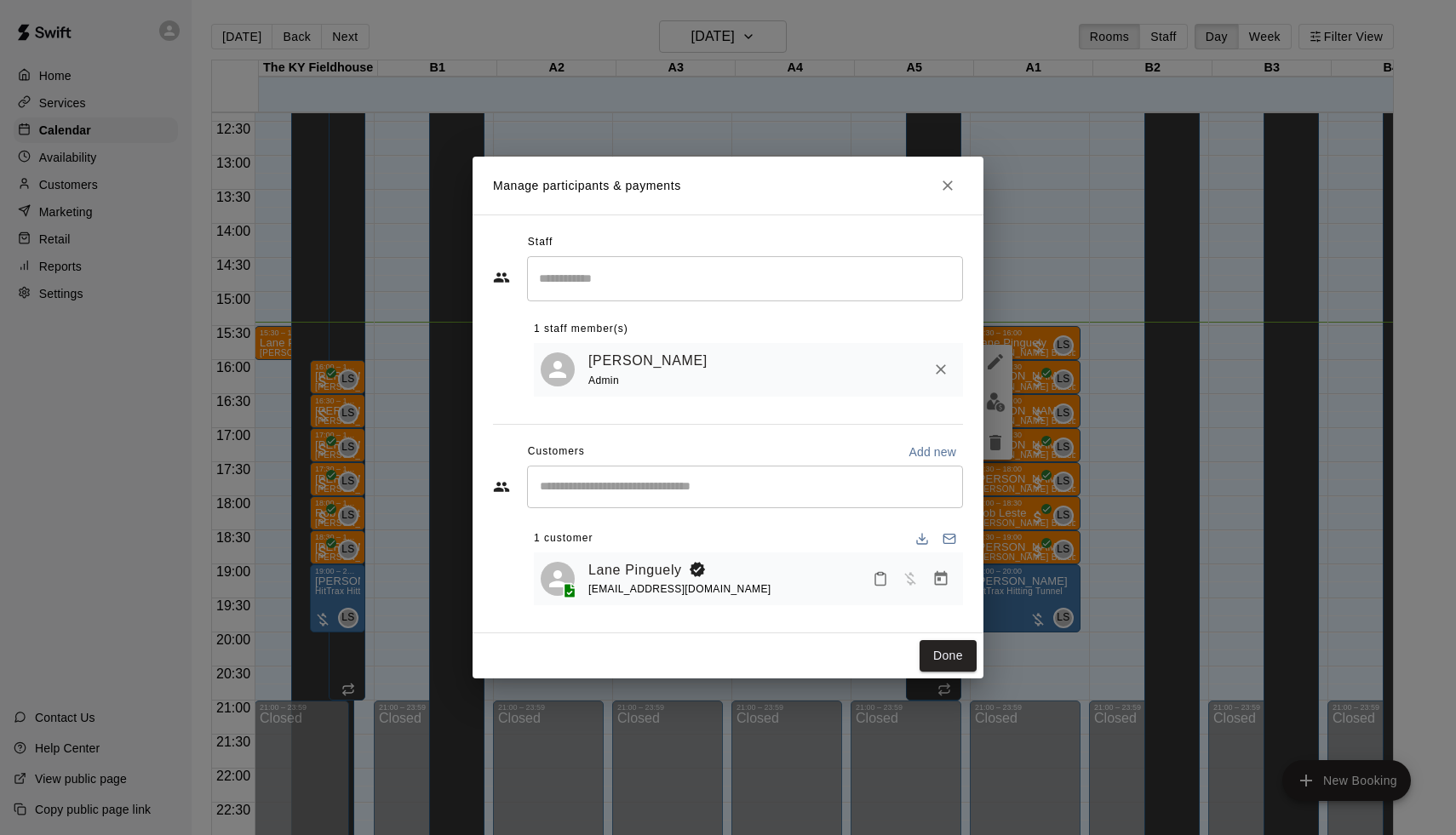
click at [944, 577] on icon "Manage bookings & payment" at bounding box center [940, 578] width 17 height 17
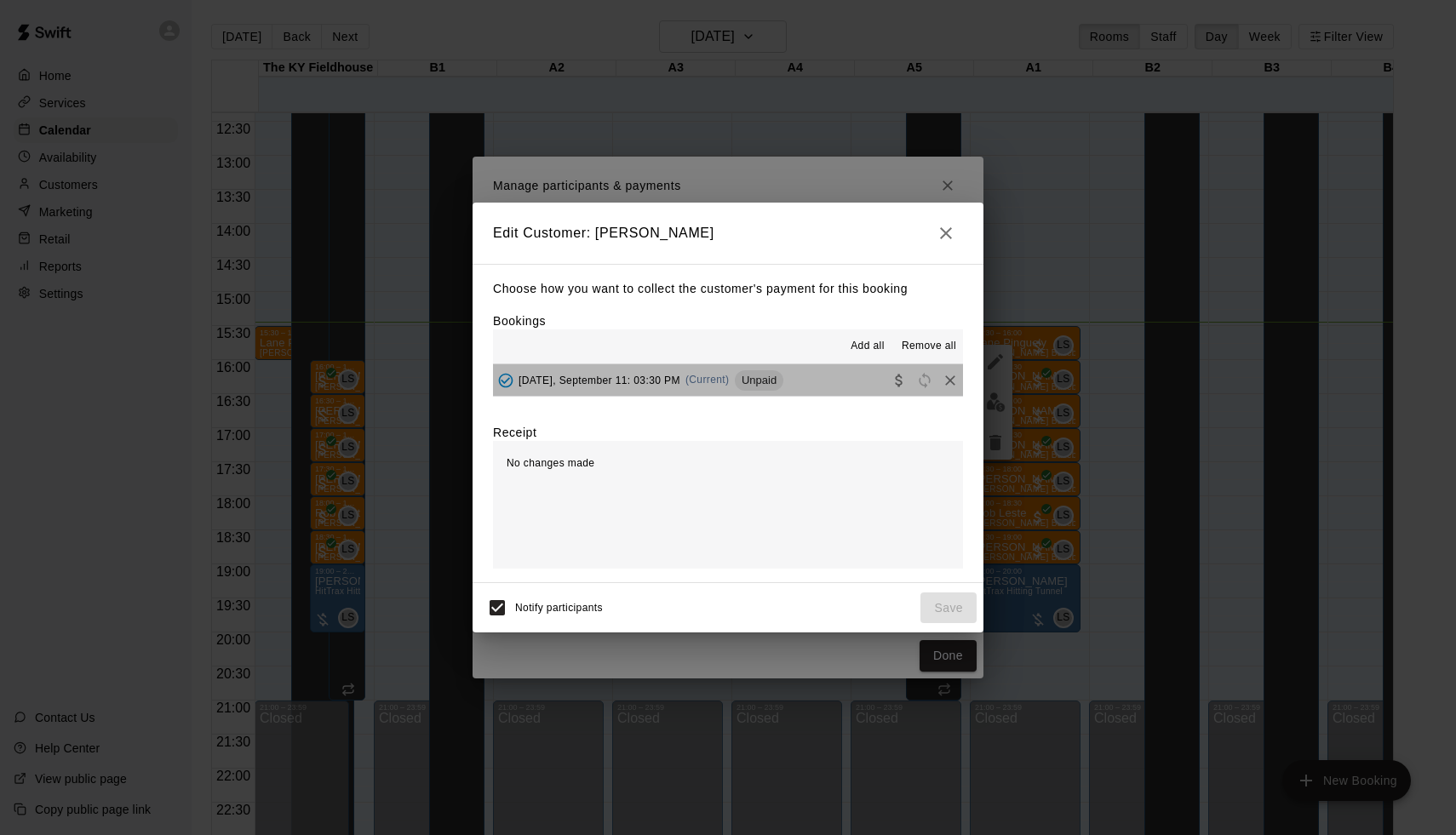
click at [726, 366] on button "[DATE], September 11: 03:30 PM (Current) Unpaid" at bounding box center [728, 380] width 470 height 32
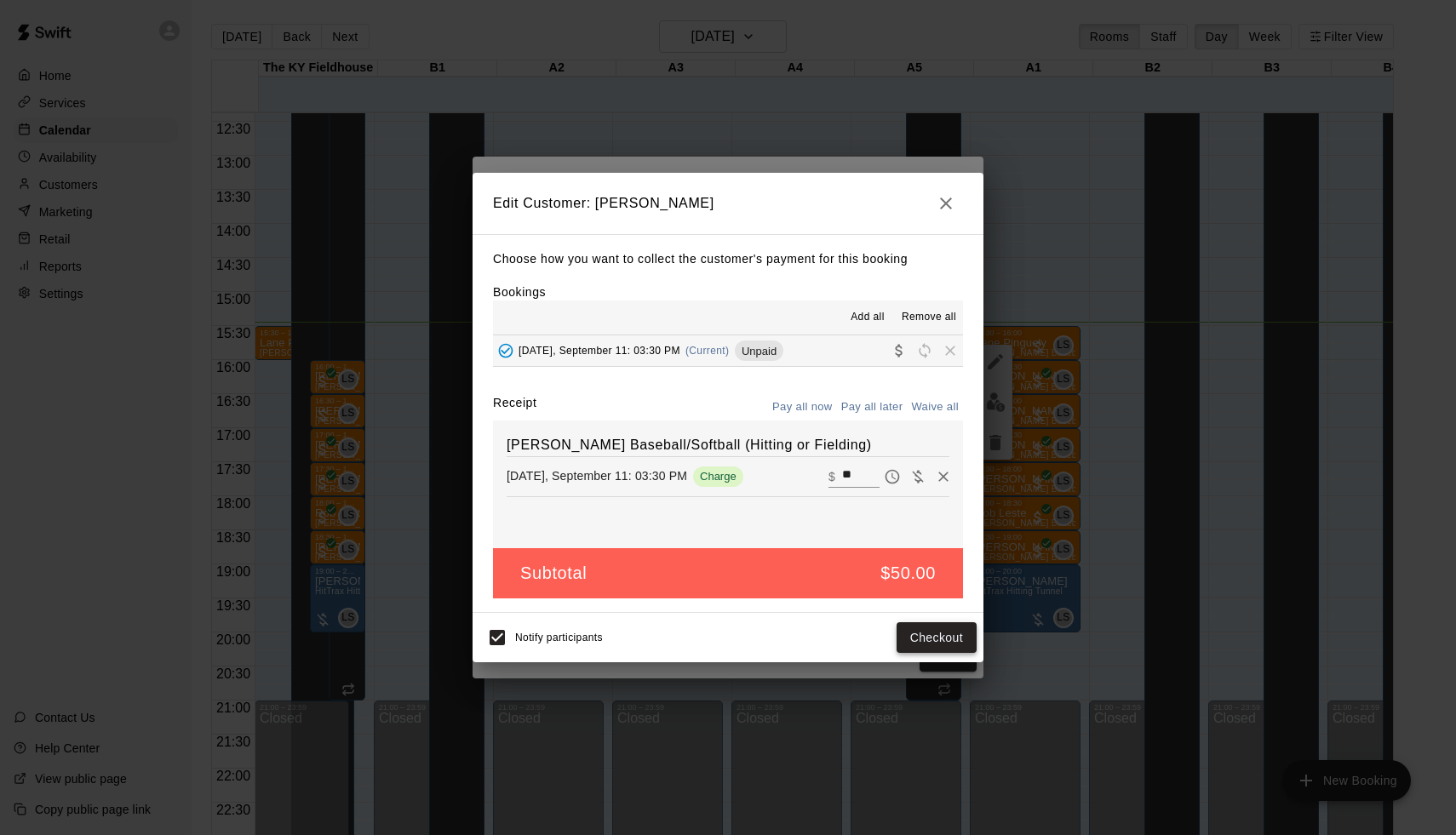
click at [931, 629] on button "Checkout" at bounding box center [936, 638] width 80 height 32
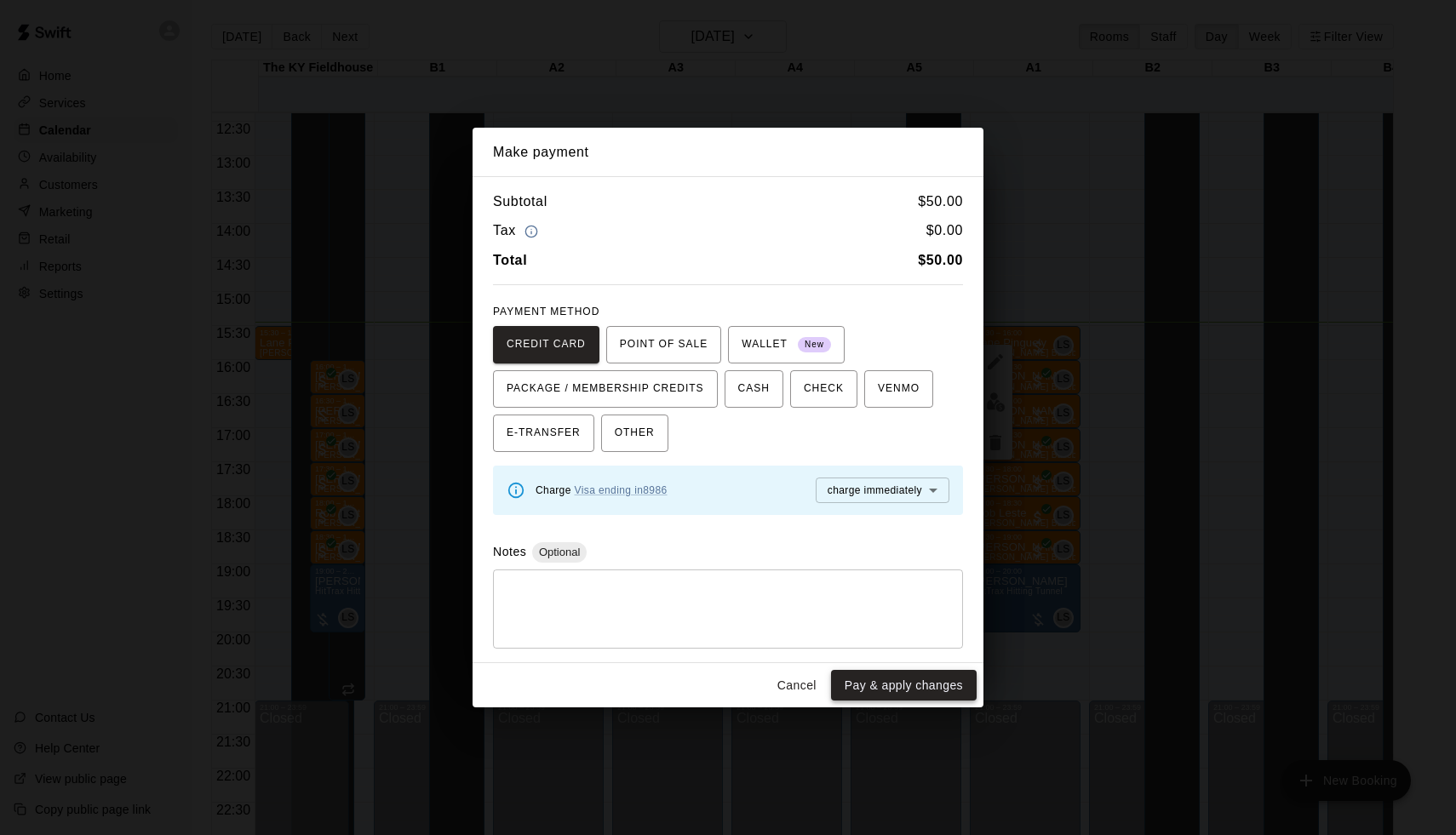
click at [899, 681] on button "Pay & apply changes" at bounding box center [903, 686] width 146 height 32
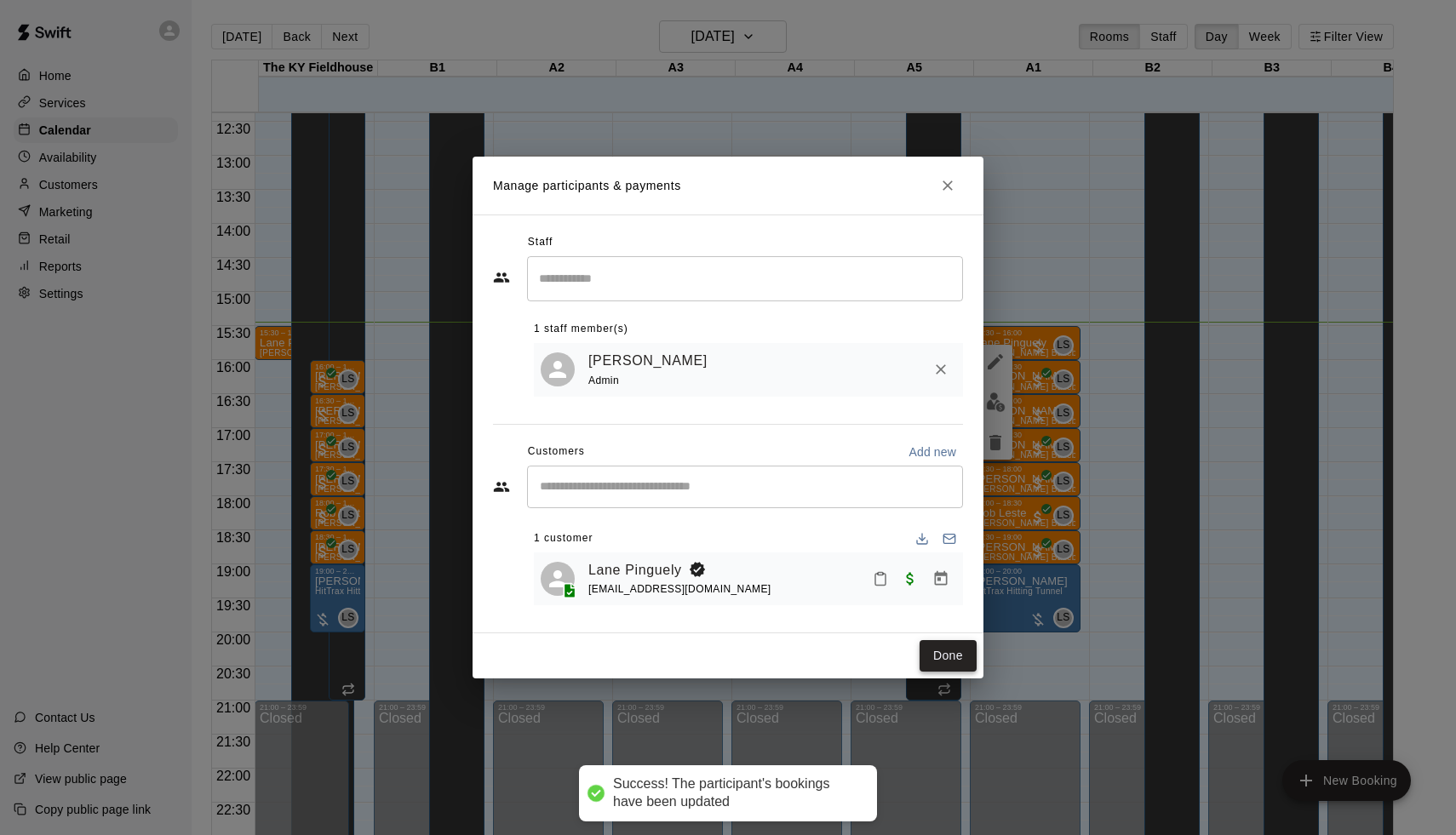
click at [958, 663] on button "Done" at bounding box center [948, 656] width 57 height 32
